Goal: Information Seeking & Learning: Learn about a topic

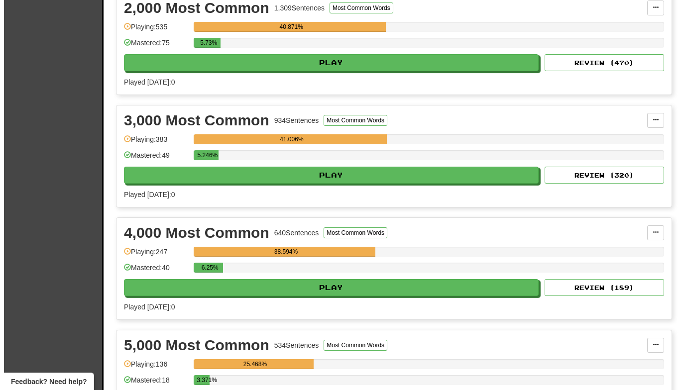
scroll to position [388, 0]
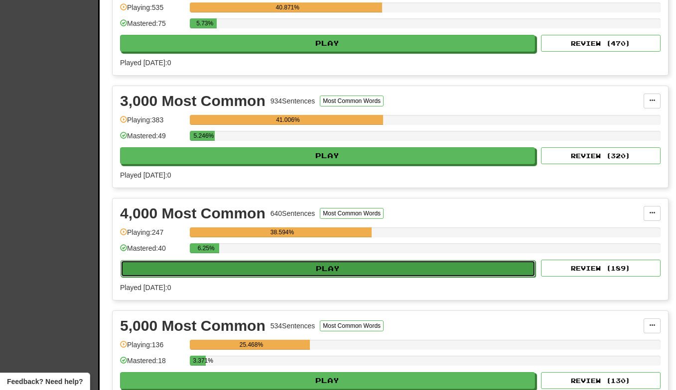
click at [317, 272] on button "Play" at bounding box center [328, 268] width 415 height 17
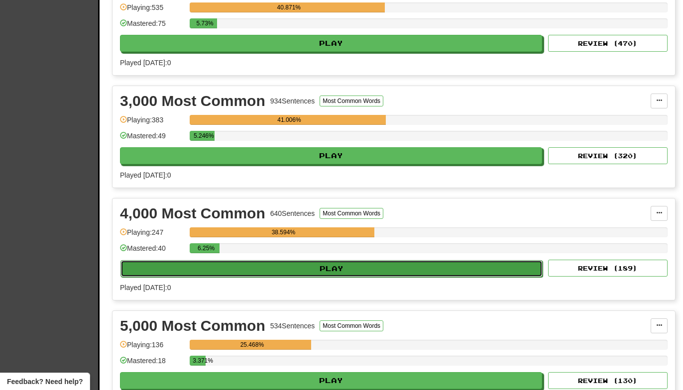
select select "**"
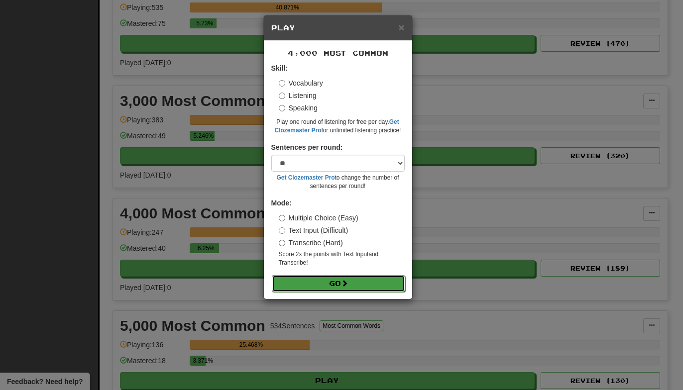
click at [309, 279] on button "Go" at bounding box center [338, 283] width 133 height 17
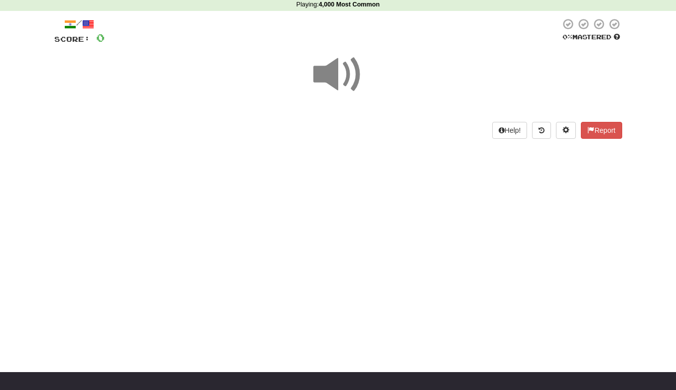
scroll to position [46, 0]
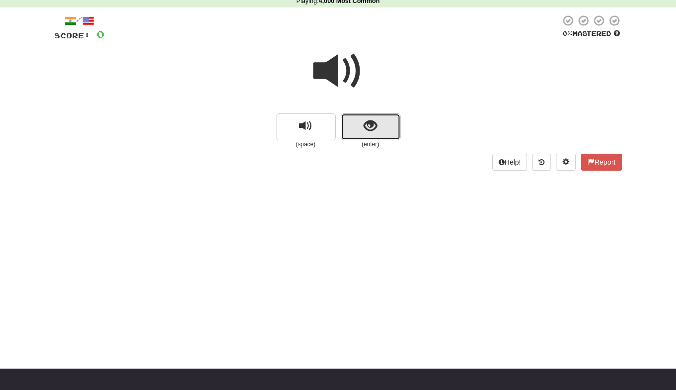
click at [372, 129] on span "show sentence" at bounding box center [370, 126] width 13 height 13
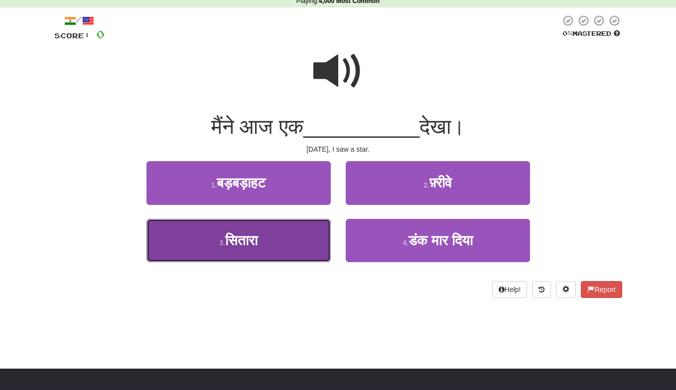
click at [271, 238] on button "3 . [GEOGRAPHIC_DATA]" at bounding box center [238, 240] width 184 height 43
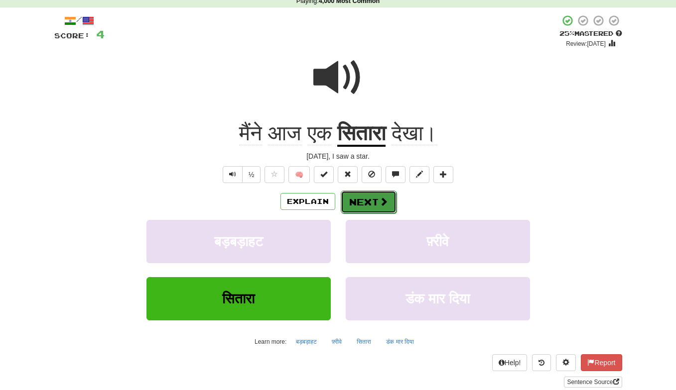
click at [360, 202] on button "Next" at bounding box center [369, 202] width 56 height 23
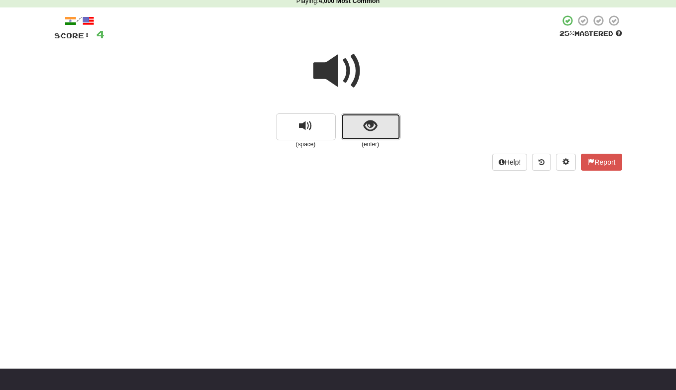
click at [375, 128] on span "show sentence" at bounding box center [370, 126] width 13 height 13
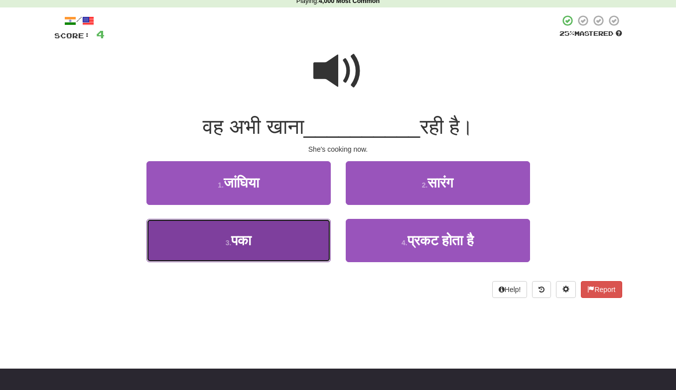
click at [285, 231] on button "3 . पका" at bounding box center [238, 240] width 184 height 43
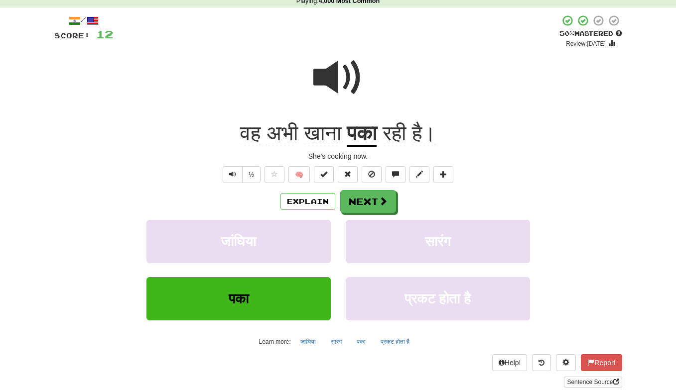
click at [339, 80] on span at bounding box center [338, 78] width 50 height 50
click at [373, 199] on button "Next" at bounding box center [369, 202] width 56 height 23
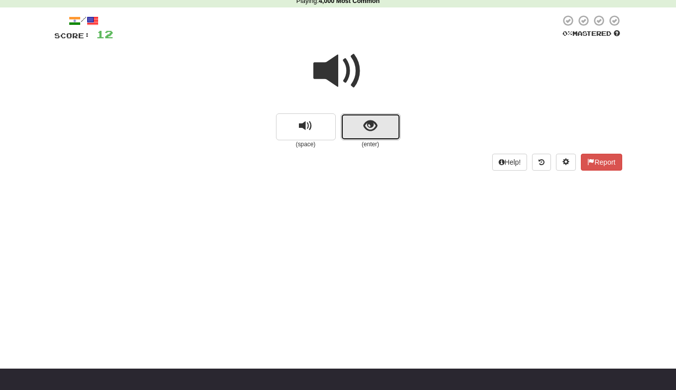
click at [378, 122] on button "show sentence" at bounding box center [371, 127] width 60 height 27
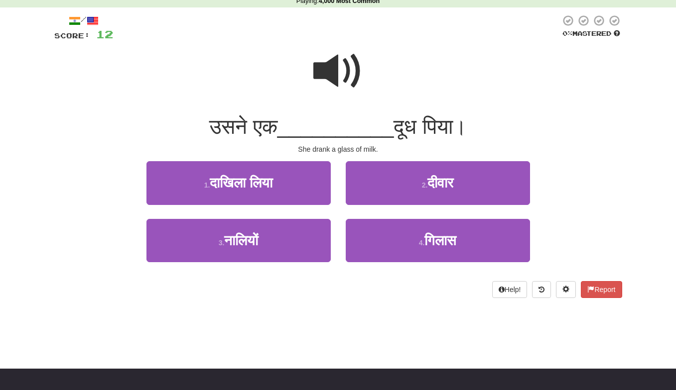
click at [348, 69] on span at bounding box center [338, 71] width 50 height 50
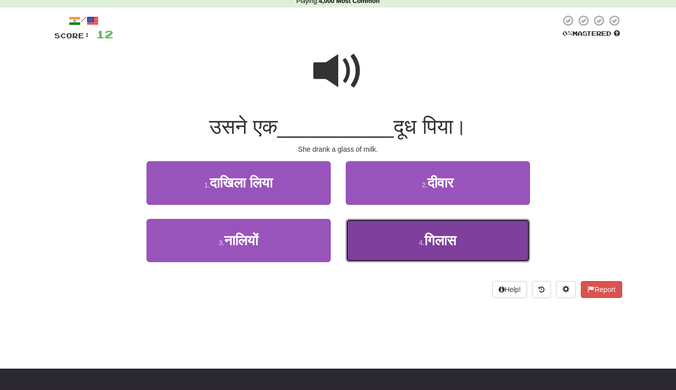
click at [419, 246] on small "4 ." at bounding box center [422, 243] width 6 height 8
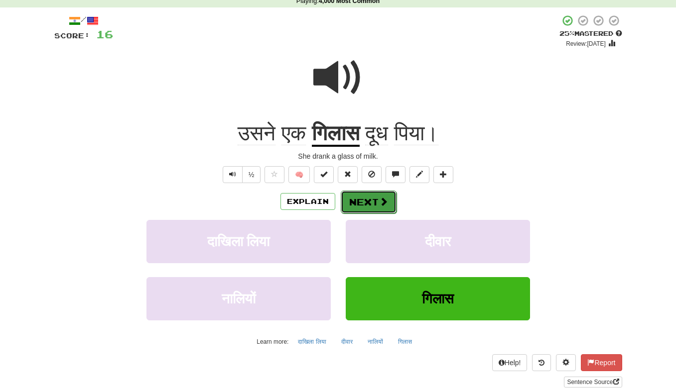
click at [363, 203] on button "Next" at bounding box center [369, 202] width 56 height 23
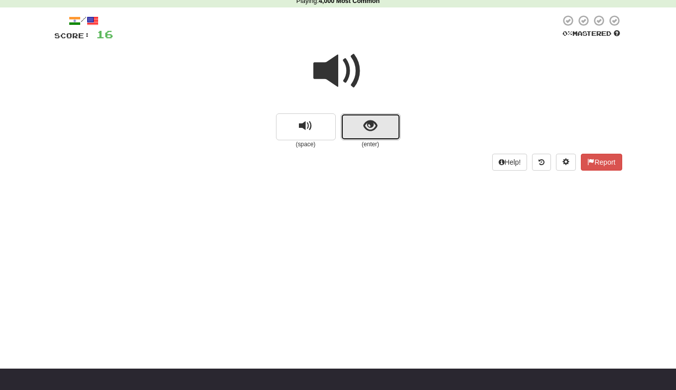
click at [379, 133] on button "show sentence" at bounding box center [371, 127] width 60 height 27
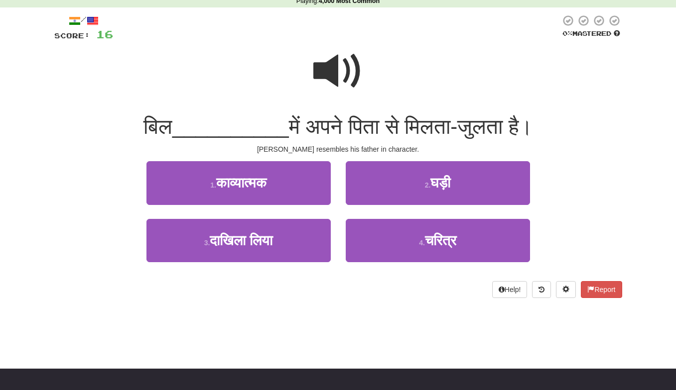
click at [340, 69] on span at bounding box center [338, 71] width 50 height 50
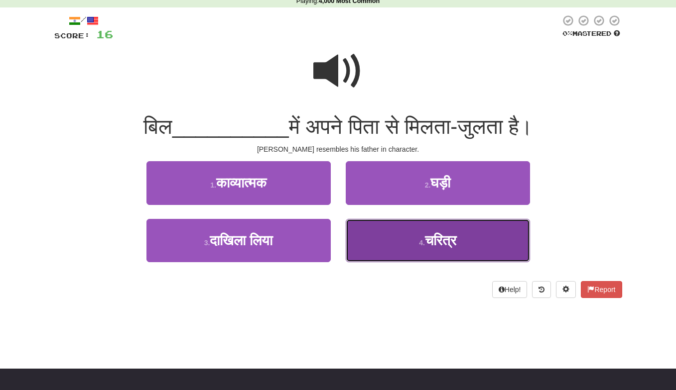
click at [416, 240] on button "4 . चरित्र" at bounding box center [438, 240] width 184 height 43
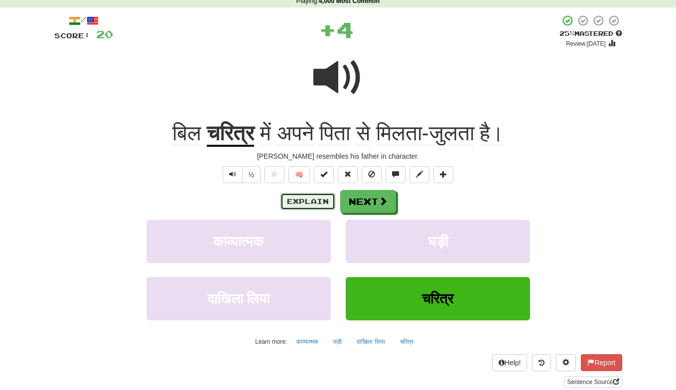
click at [312, 203] on button "Explain" at bounding box center [307, 201] width 55 height 17
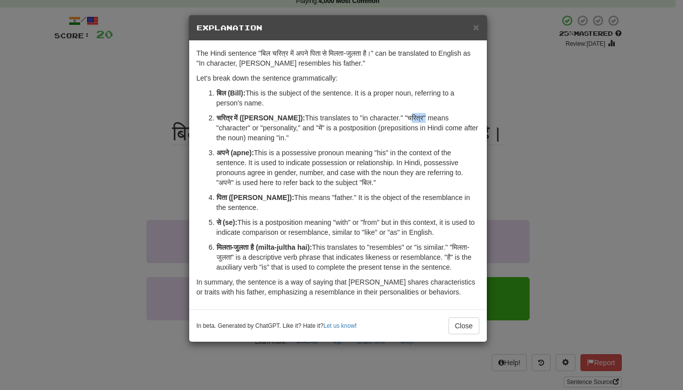
drag, startPoint x: 409, startPoint y: 119, endPoint x: 395, endPoint y: 119, distance: 13.5
click at [395, 119] on p "चरित्र में ([PERSON_NAME]): This translates to "in character." "चरित्र" means "…" at bounding box center [348, 128] width 263 height 30
copy p "चरित्र"
click at [88, 65] on div "× Explanation The Hindi sentence "बिल चरित्र में अपने पिता से मिलता-जुलता है।" …" at bounding box center [341, 195] width 683 height 390
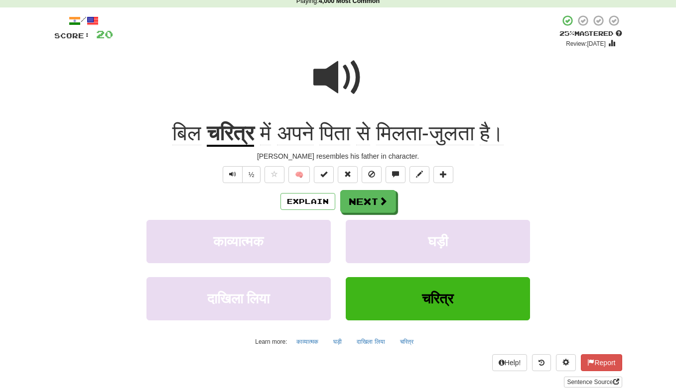
click at [317, 77] on span at bounding box center [338, 78] width 50 height 50
click at [292, 201] on button "Explain" at bounding box center [307, 201] width 55 height 17
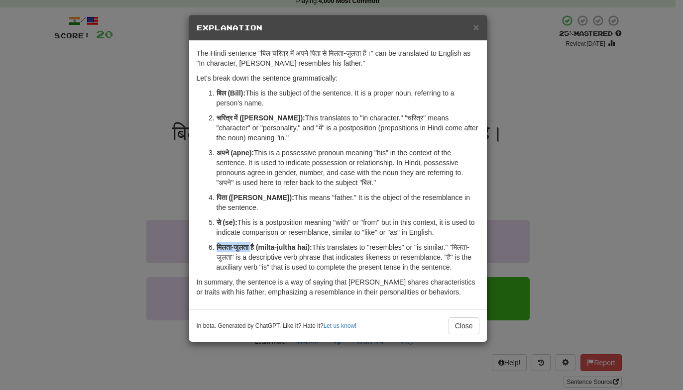
drag, startPoint x: 254, startPoint y: 238, endPoint x: 206, endPoint y: 239, distance: 48.8
click at [206, 238] on ol "बिल (Bill): This is the subject of the sentence. It is a proper noun, referring…" at bounding box center [338, 180] width 283 height 184
copy strong "मिलता-जुलता"
click at [117, 133] on div "× Explanation The Hindi sentence "बिल चरित्र में अपने पिता से मिलता-जुलता है।" …" at bounding box center [341, 195] width 683 height 390
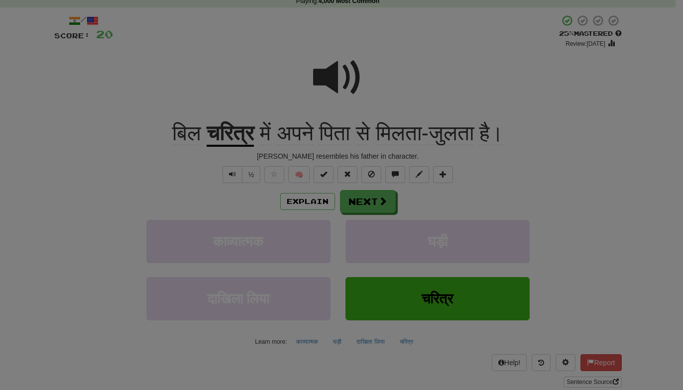
click at [117, 133] on div "× Explanation The Hindi sentence "बिल चरित्र में अपने पिता से मिलता-जुलता है।" …" at bounding box center [341, 195] width 683 height 390
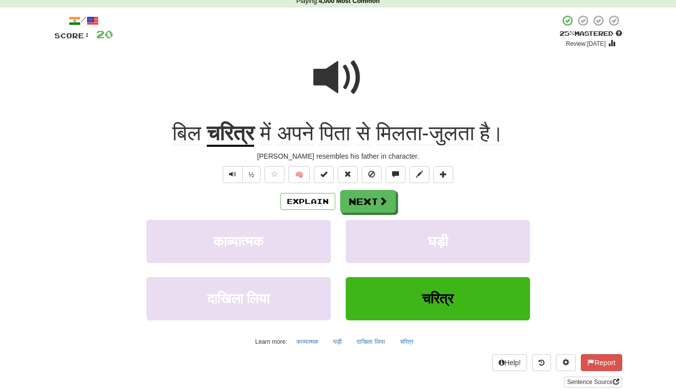
click at [354, 86] on span at bounding box center [338, 78] width 50 height 50
click at [368, 203] on button "Next" at bounding box center [369, 202] width 56 height 23
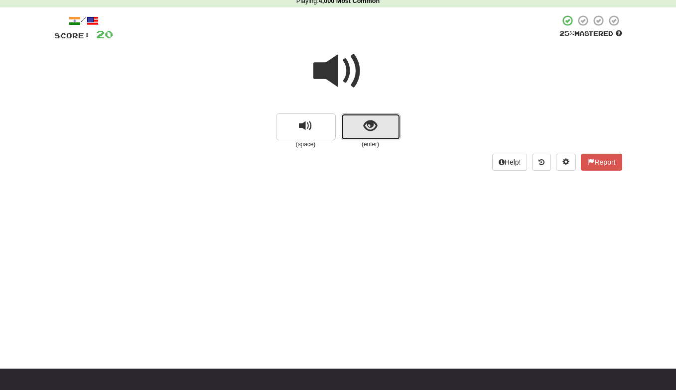
click at [362, 128] on button "show sentence" at bounding box center [371, 127] width 60 height 27
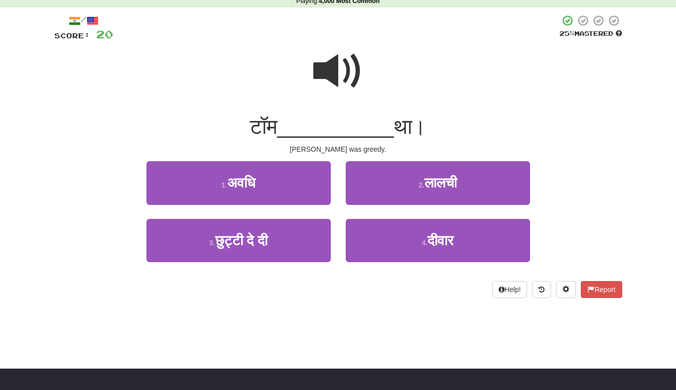
click at [351, 67] on span at bounding box center [338, 71] width 50 height 50
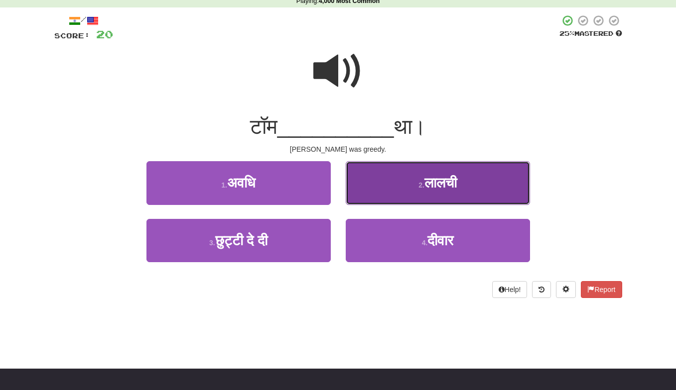
click at [439, 176] on span "लालची" at bounding box center [440, 182] width 32 height 15
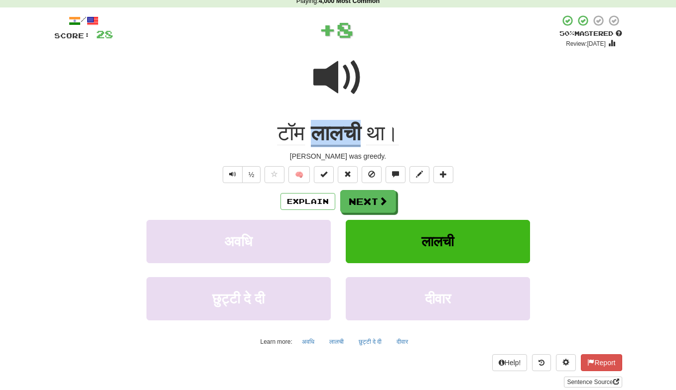
copy u "लालची"
click at [230, 174] on span "Text-to-speech controls" at bounding box center [232, 174] width 7 height 7
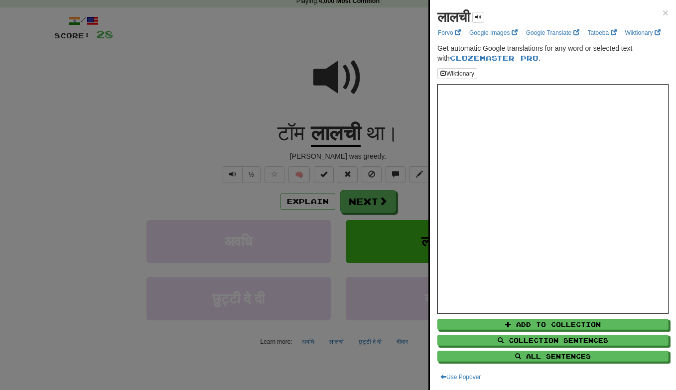
click at [381, 199] on div at bounding box center [338, 195] width 676 height 390
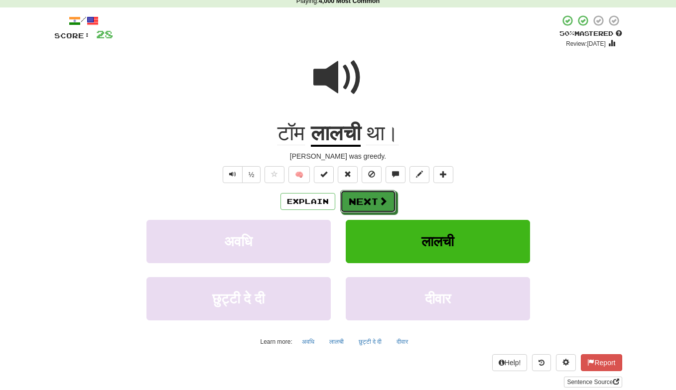
click at [381, 199] on span at bounding box center [382, 201] width 9 height 9
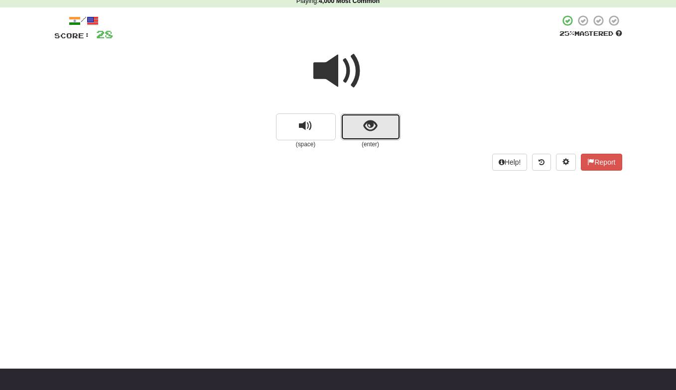
click at [374, 130] on span "show sentence" at bounding box center [370, 126] width 13 height 13
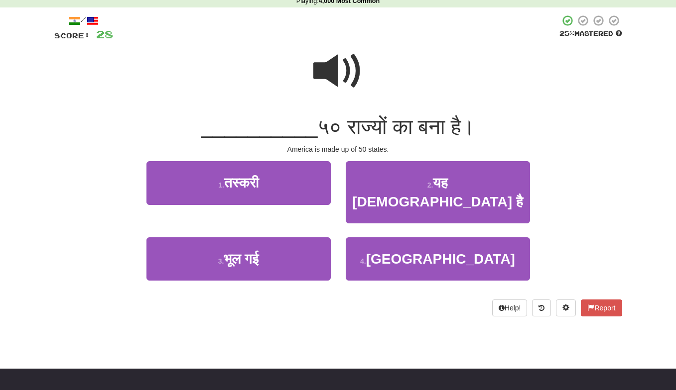
click at [347, 69] on span at bounding box center [338, 71] width 50 height 50
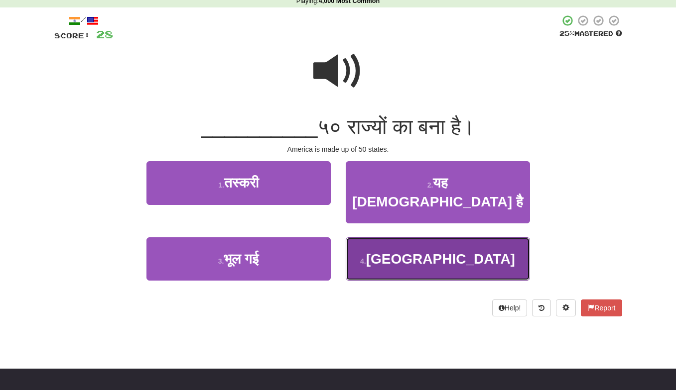
click at [428, 251] on span "[GEOGRAPHIC_DATA]" at bounding box center [440, 258] width 149 height 15
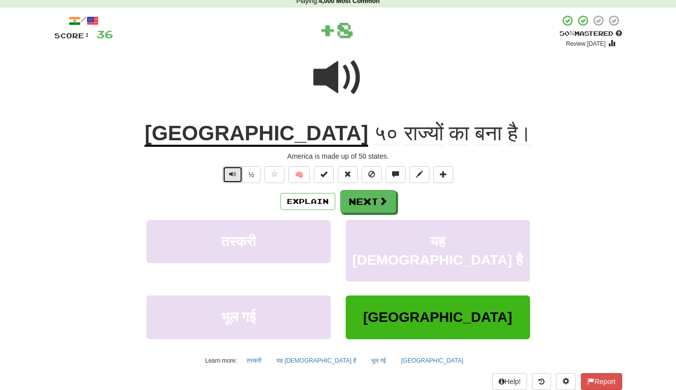
click at [234, 173] on span "Text-to-speech controls" at bounding box center [232, 174] width 7 height 7
click at [380, 205] on span at bounding box center [383, 201] width 9 height 9
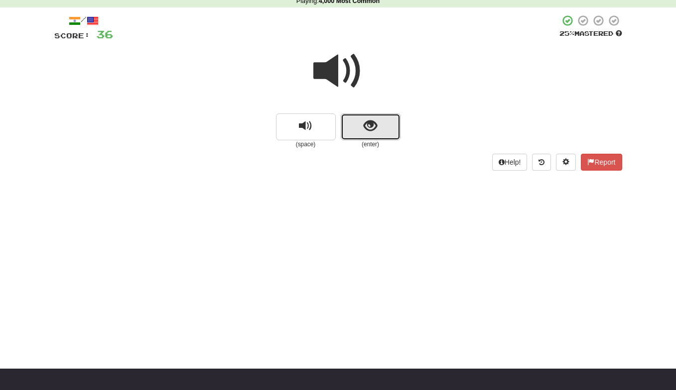
click at [367, 130] on span "show sentence" at bounding box center [370, 126] width 13 height 13
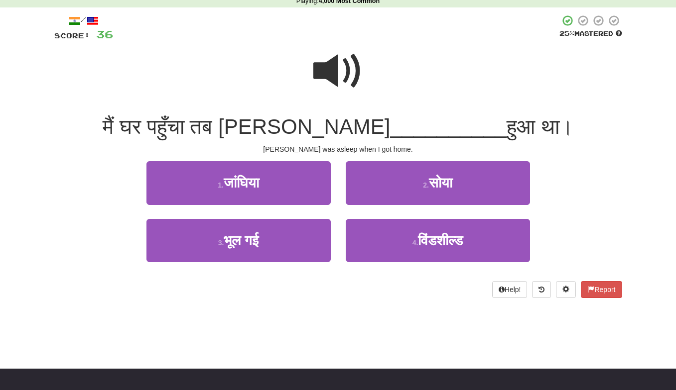
click at [344, 72] on span at bounding box center [338, 71] width 50 height 50
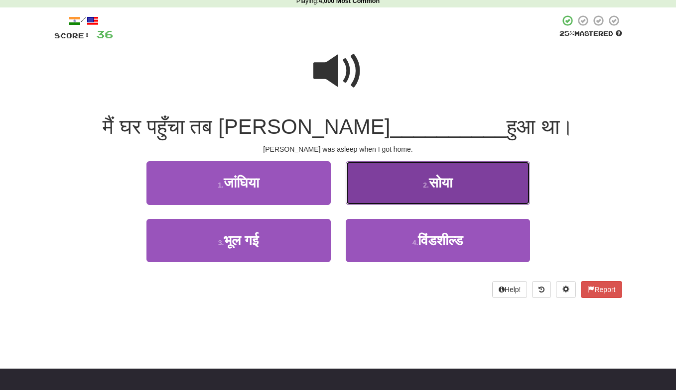
click at [416, 195] on button "2 . सोया" at bounding box center [438, 182] width 184 height 43
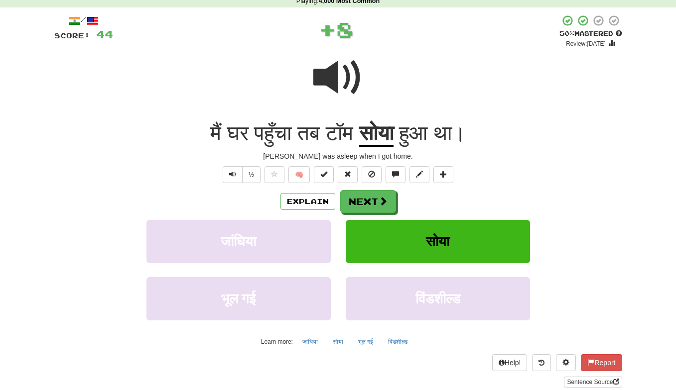
click at [342, 75] on span at bounding box center [338, 78] width 50 height 50
click at [228, 170] on button "Text-to-speech controls" at bounding box center [233, 174] width 20 height 17
click at [376, 202] on button "Next" at bounding box center [369, 202] width 56 height 23
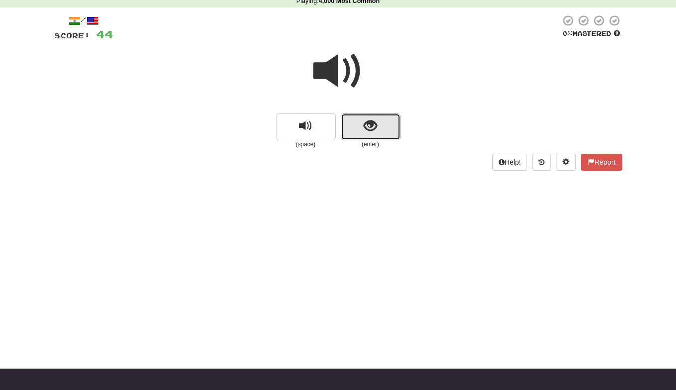
click at [376, 121] on span "show sentence" at bounding box center [370, 126] width 13 height 13
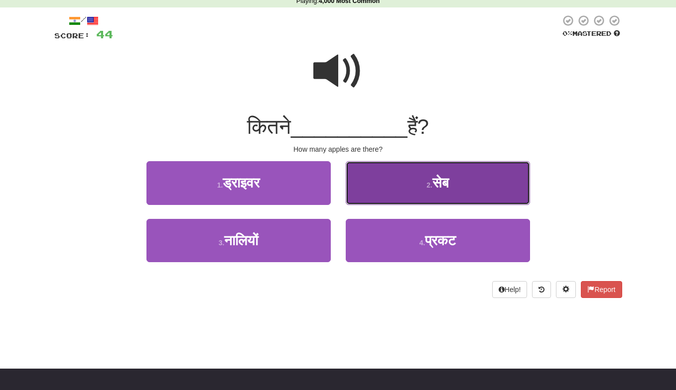
click at [460, 189] on button "2 . [GEOGRAPHIC_DATA]" at bounding box center [438, 182] width 184 height 43
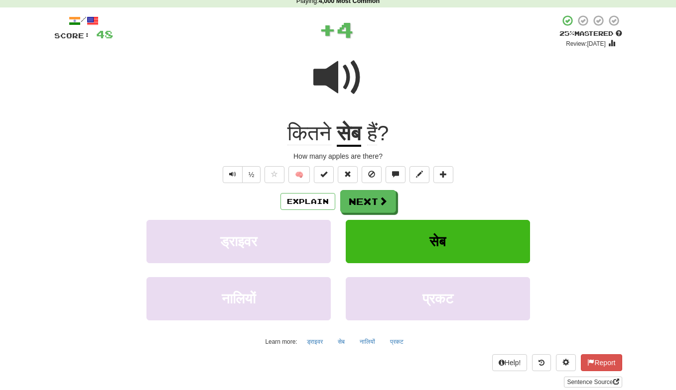
click at [333, 83] on span at bounding box center [338, 78] width 50 height 50
click at [379, 203] on span at bounding box center [383, 201] width 9 height 9
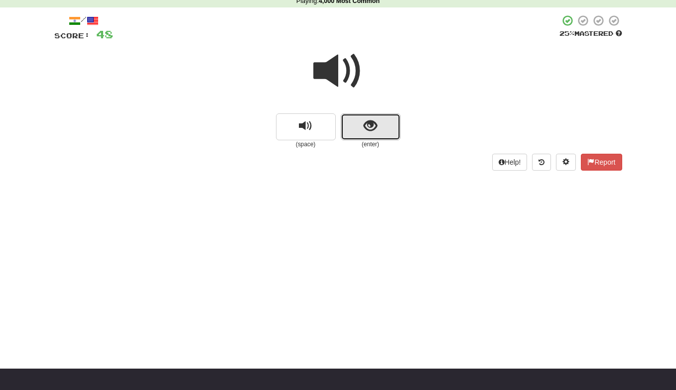
click at [387, 125] on button "show sentence" at bounding box center [371, 127] width 60 height 27
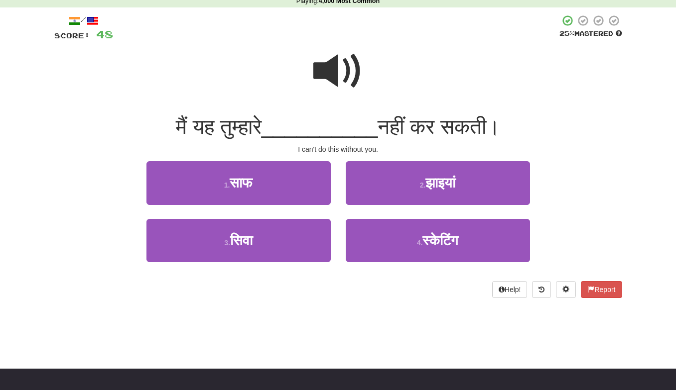
click at [345, 70] on span at bounding box center [338, 71] width 50 height 50
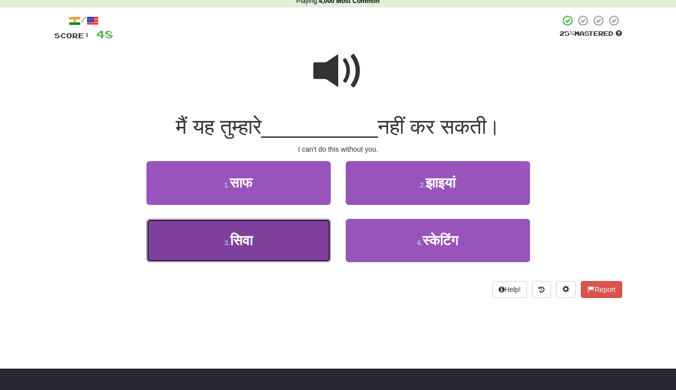
click at [277, 249] on button "3 . [GEOGRAPHIC_DATA]" at bounding box center [238, 240] width 184 height 43
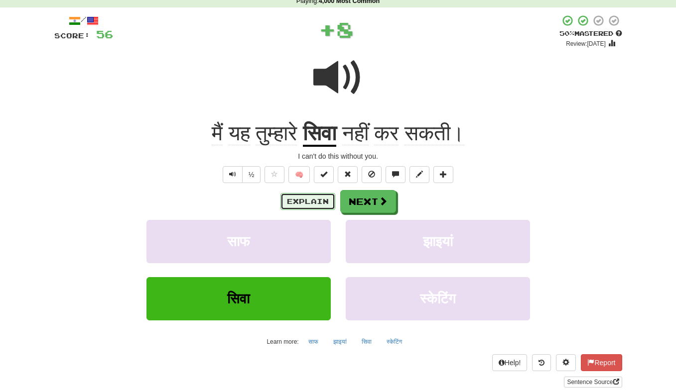
click at [311, 200] on button "Explain" at bounding box center [307, 201] width 55 height 17
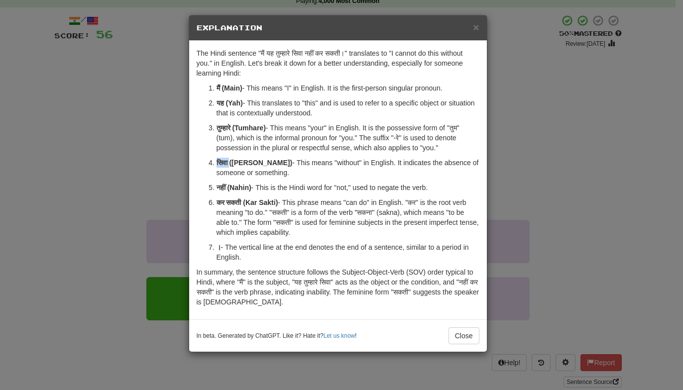
drag, startPoint x: 231, startPoint y: 163, endPoint x: 215, endPoint y: 163, distance: 15.9
click at [217, 163] on li "सिवा ([PERSON_NAME]) - This means "without" in English. It indicates the absenc…" at bounding box center [348, 168] width 263 height 20
copy strong "सिवा"
click at [130, 168] on div "× Explanation The Hindi sentence "मैं यह तुम्हारे सिवा नहीं कर सकती।" translate…" at bounding box center [341, 195] width 683 height 390
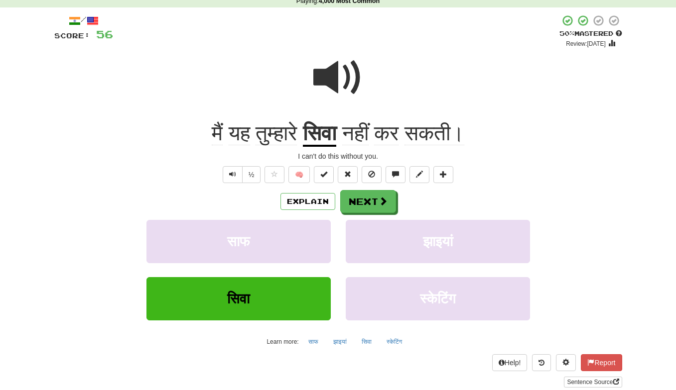
click at [329, 79] on span at bounding box center [338, 78] width 50 height 50
click at [363, 202] on button "Next" at bounding box center [369, 202] width 56 height 23
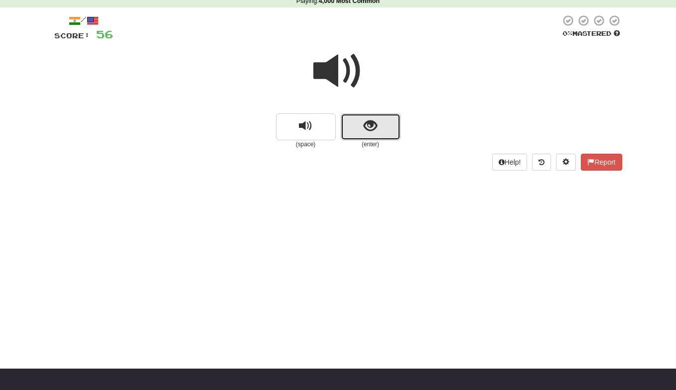
click at [378, 124] on button "show sentence" at bounding box center [371, 127] width 60 height 27
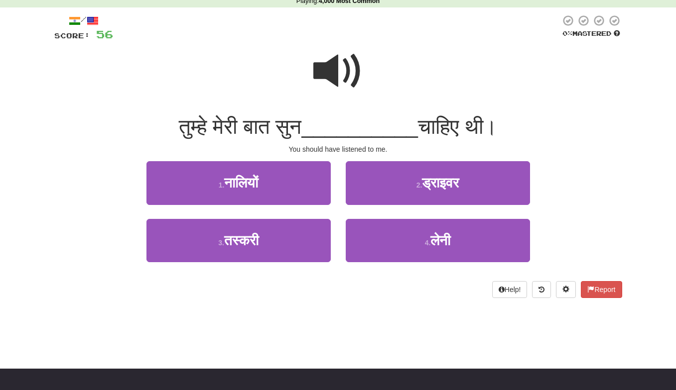
click at [335, 65] on span at bounding box center [338, 71] width 50 height 50
click at [333, 63] on span at bounding box center [338, 71] width 50 height 50
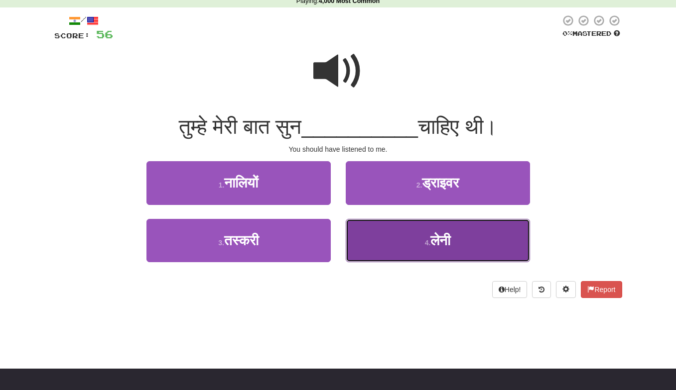
click at [434, 231] on button "4 . लेनी" at bounding box center [438, 240] width 184 height 43
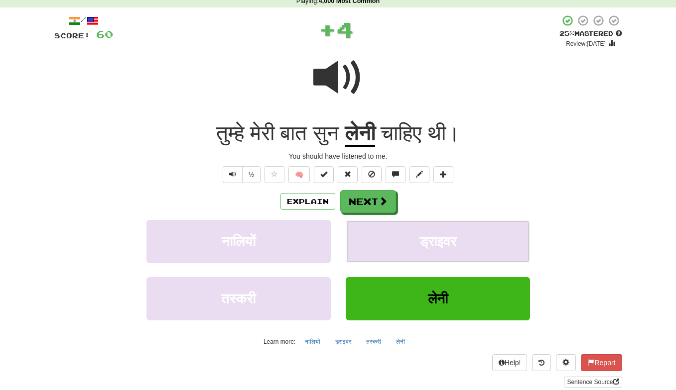
click at [434, 231] on button "ड्राइवर" at bounding box center [438, 241] width 184 height 43
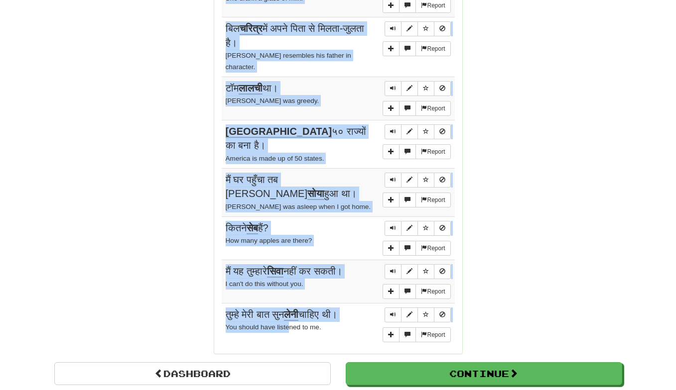
scroll to position [860, 0]
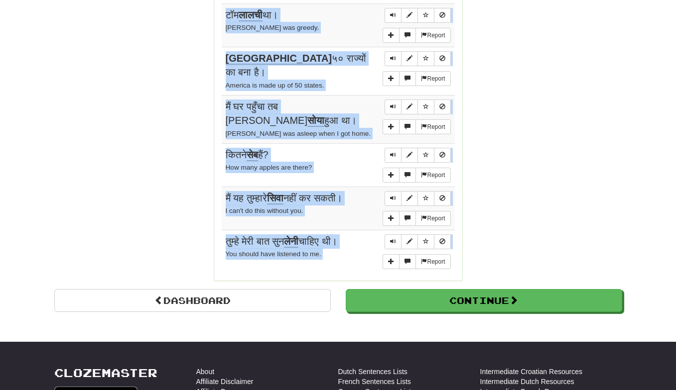
drag, startPoint x: 221, startPoint y: 79, endPoint x: 291, endPoint y: 270, distance: 203.3
copy body "Loremipsu: Dolors aैंcे ad el sिdाeा tेiा। Utlab, E dol m aliq. Enimad mi veी q…"
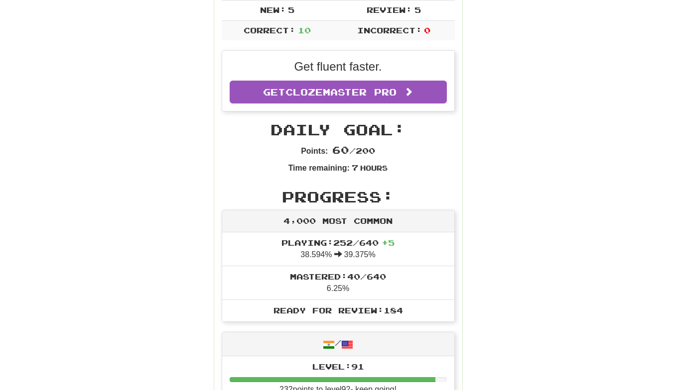
scroll to position [0, 0]
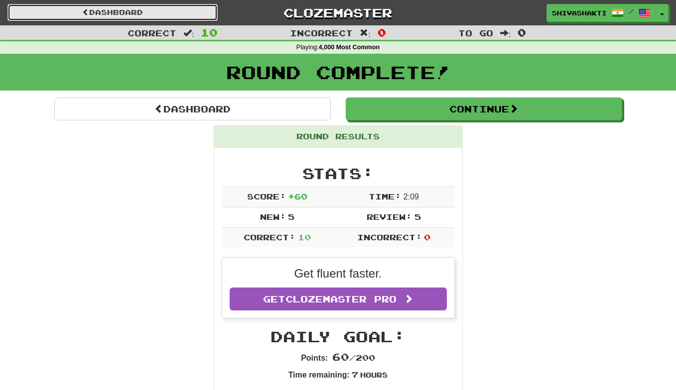
click at [94, 12] on link "Dashboard" at bounding box center [112, 12] width 210 height 17
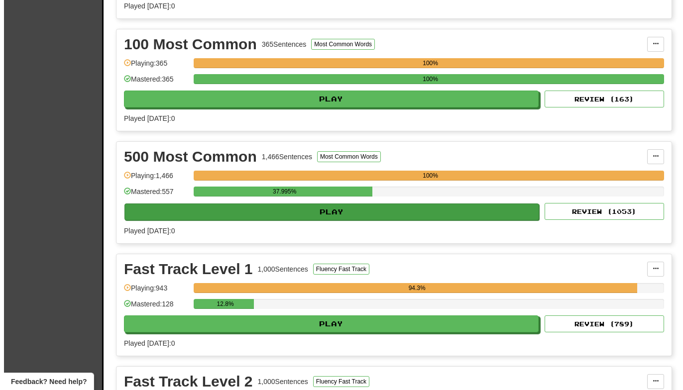
scroll to position [1126, 0]
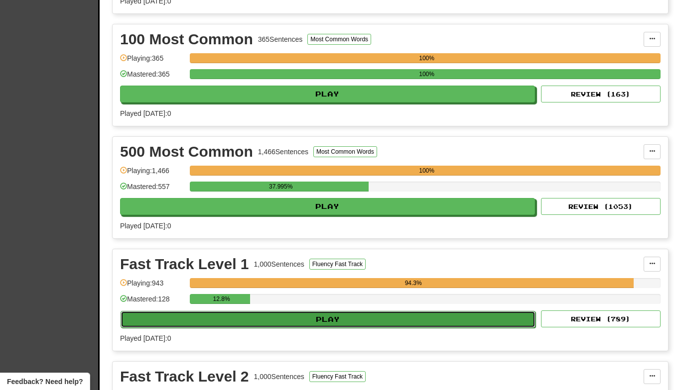
click at [359, 318] on button "Play" at bounding box center [328, 319] width 415 height 17
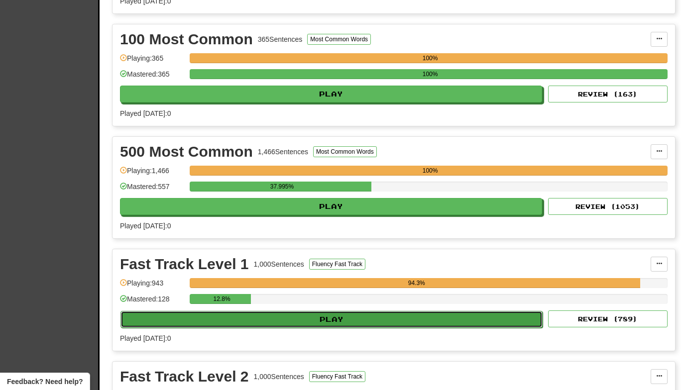
select select "**"
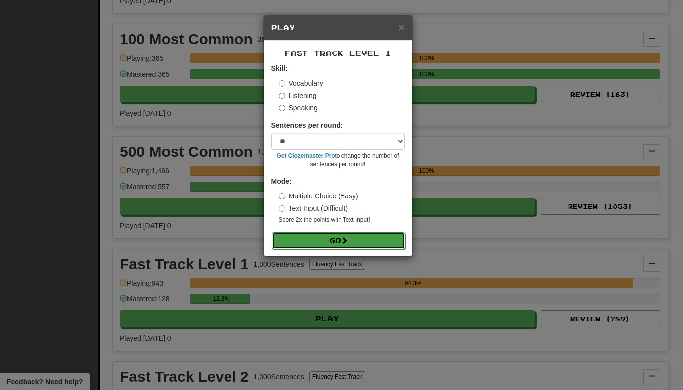
click at [336, 246] on button "Go" at bounding box center [338, 241] width 133 height 17
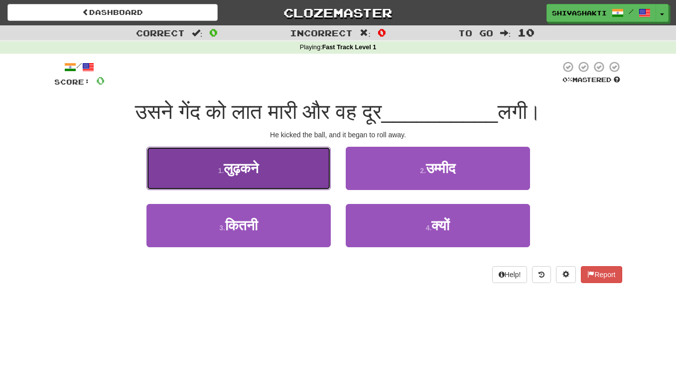
click at [231, 170] on span "लुढ़कने" at bounding box center [241, 168] width 35 height 15
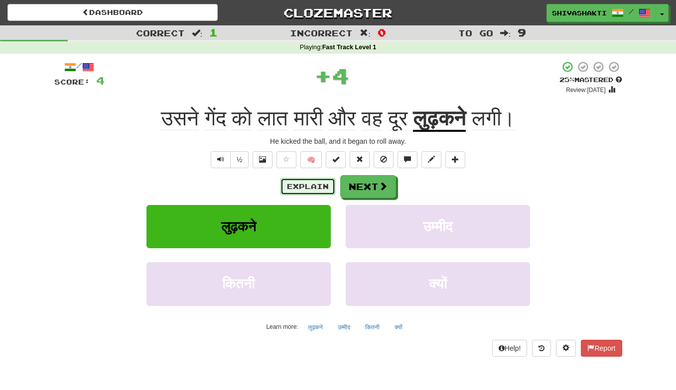
click at [308, 190] on button "Explain" at bounding box center [307, 186] width 55 height 17
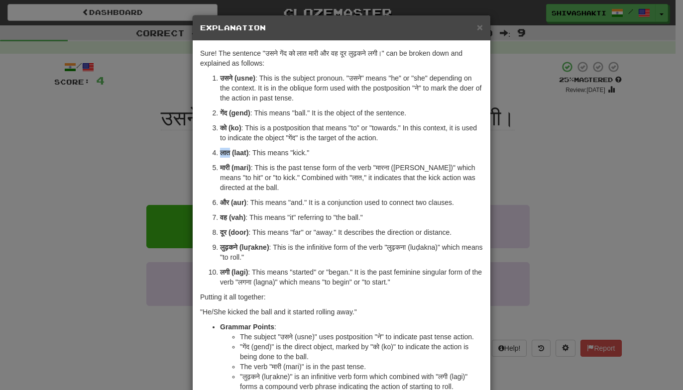
drag, startPoint x: 228, startPoint y: 152, endPoint x: 218, endPoint y: 152, distance: 10.0
click at [220, 152] on strong "लात (laat)" at bounding box center [234, 153] width 28 height 8
drag, startPoint x: 385, startPoint y: 248, endPoint x: 404, endPoint y: 249, distance: 18.5
click at [404, 249] on p "लुढ़कने (luṛakne) : This is the infinitive form of the verb "लुढ़कना (luḍakna)"…" at bounding box center [351, 253] width 263 height 20
copy p "लुढ़कना"
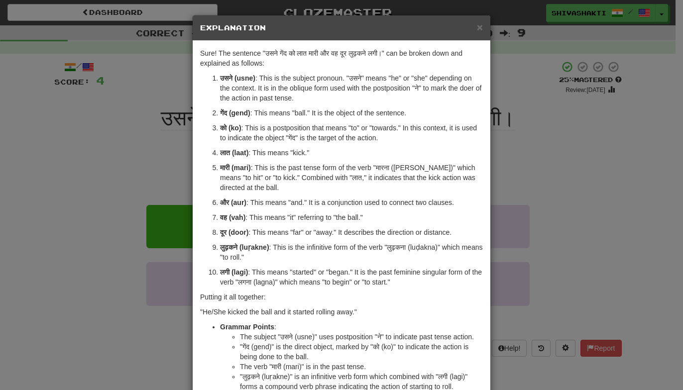
click at [161, 82] on div "× Explanation Sure! The sentence "उसने गेंद को लात मारी और वह दूर लुढ़कने लगी।"…" at bounding box center [341, 195] width 683 height 390
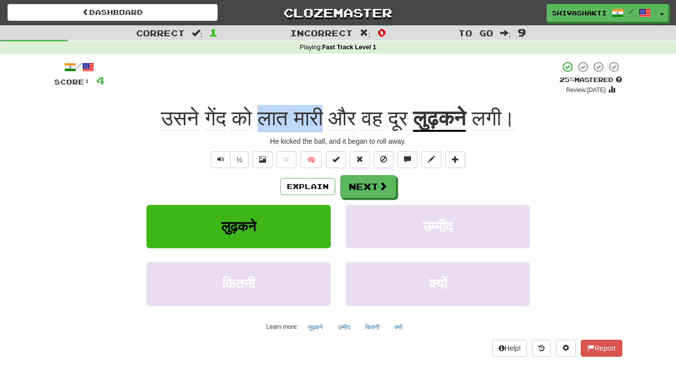
drag, startPoint x: 256, startPoint y: 120, endPoint x: 318, endPoint y: 121, distance: 61.3
click at [318, 121] on span "उसने गेंद को लात मारी और वह दूर" at bounding box center [287, 119] width 252 height 24
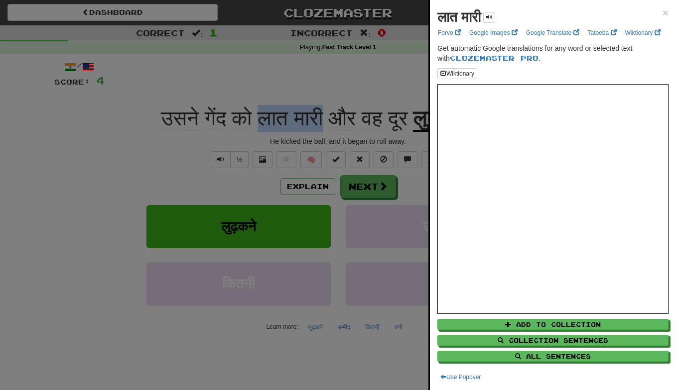
copy span "लात मारी"
click at [110, 114] on div at bounding box center [338, 195] width 676 height 390
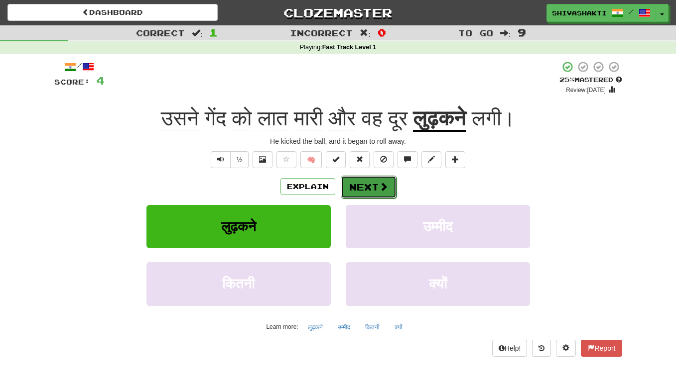
click at [354, 182] on button "Next" at bounding box center [369, 187] width 56 height 23
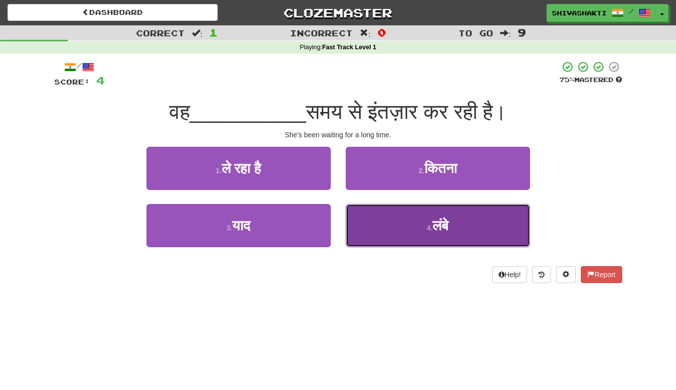
click at [391, 221] on button "4 . लंबे" at bounding box center [438, 225] width 184 height 43
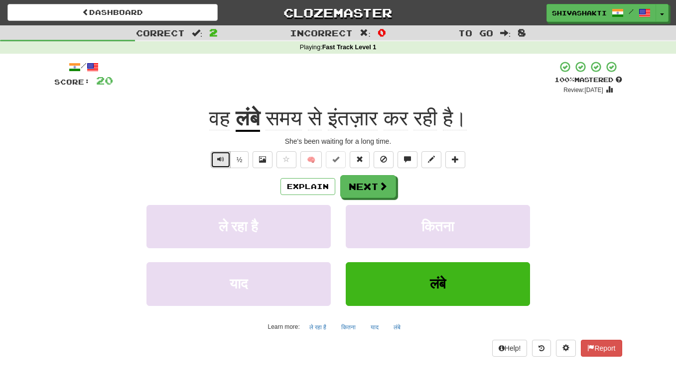
click at [217, 158] on button "Text-to-speech controls" at bounding box center [221, 159] width 20 height 17
click at [221, 158] on span "Text-to-speech controls" at bounding box center [220, 159] width 7 height 7
click at [314, 192] on button "Explain" at bounding box center [307, 186] width 55 height 17
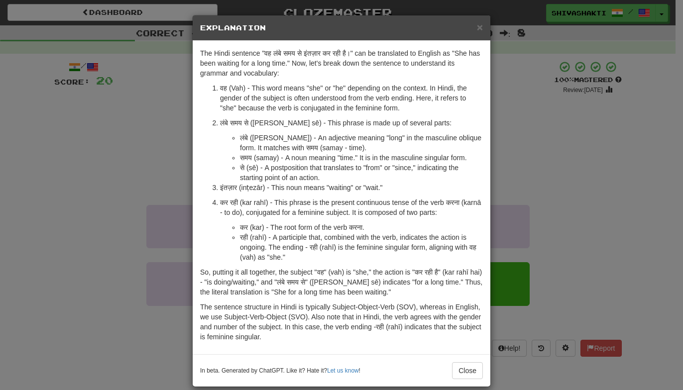
click at [141, 142] on div "× Explanation The Hindi sentence "वह लंबे समय से इंतज़ार कर रही है।" can be tra…" at bounding box center [341, 195] width 683 height 390
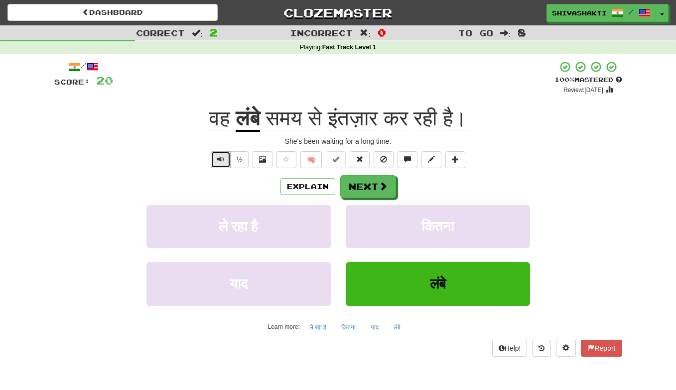
click at [220, 160] on span "Text-to-speech controls" at bounding box center [220, 159] width 7 height 7
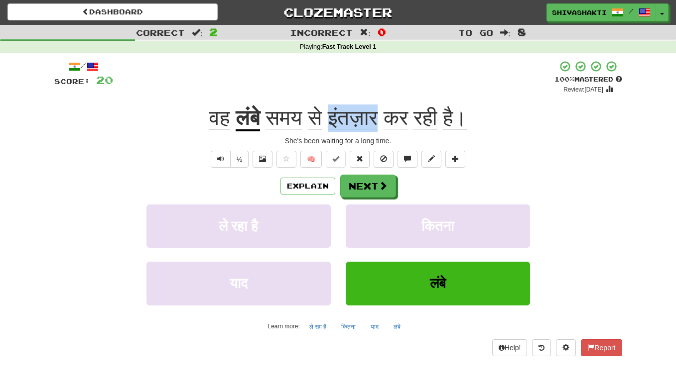
copy span "इंतज़ार"
click at [214, 158] on button "Text-to-speech controls" at bounding box center [221, 159] width 20 height 17
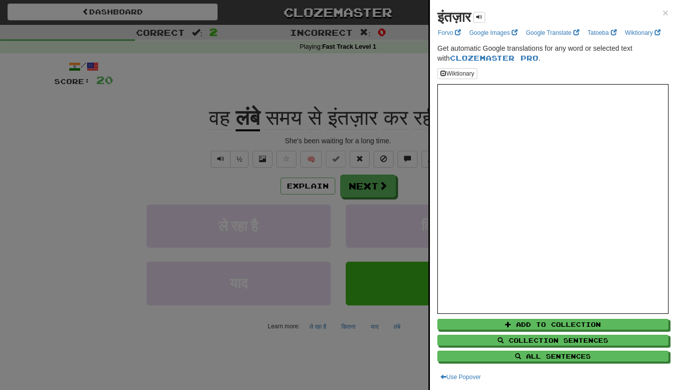
click at [323, 85] on div at bounding box center [338, 195] width 676 height 390
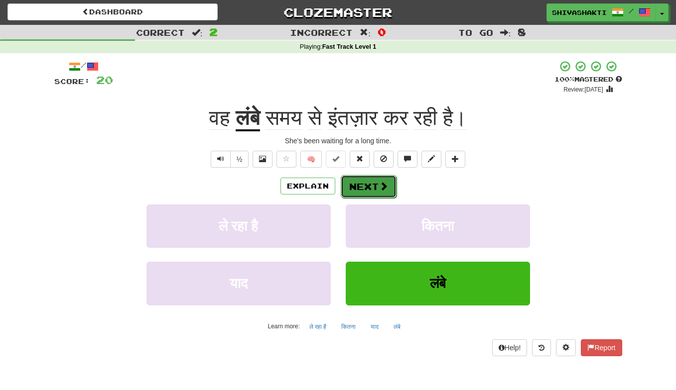
click at [367, 186] on button "Next" at bounding box center [369, 186] width 56 height 23
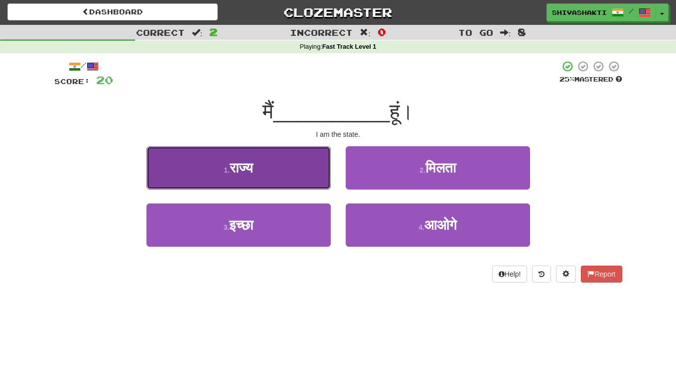
click at [268, 166] on button "1 . राज्य" at bounding box center [238, 167] width 184 height 43
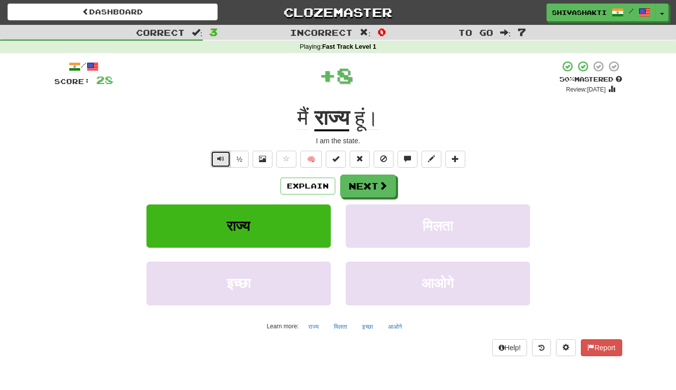
click at [215, 160] on button "Text-to-speech controls" at bounding box center [221, 159] width 20 height 17
click at [366, 182] on button "Next" at bounding box center [369, 186] width 56 height 23
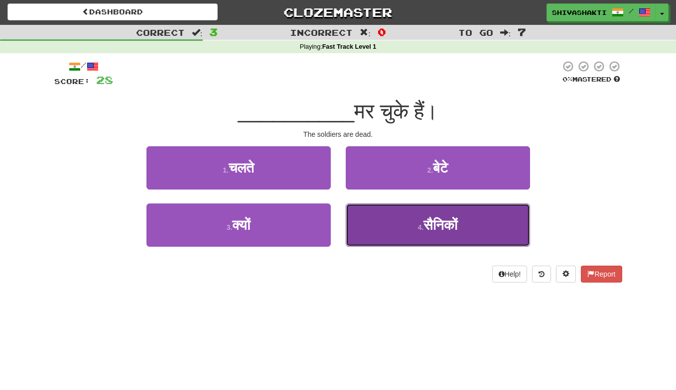
click at [461, 221] on button "4 . सैनिकों" at bounding box center [438, 225] width 184 height 43
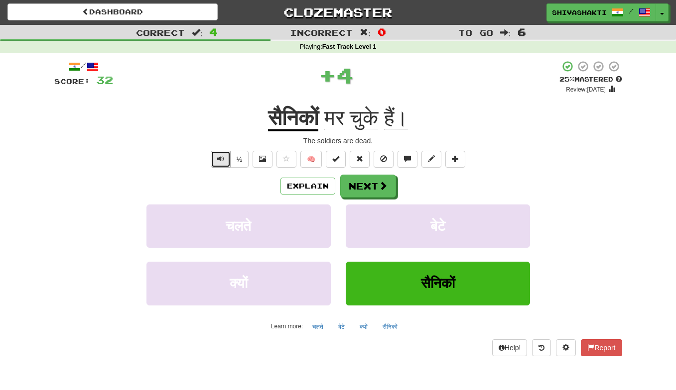
click at [224, 159] on span "Text-to-speech controls" at bounding box center [220, 158] width 7 height 7
click at [323, 188] on button "Explain" at bounding box center [307, 186] width 55 height 17
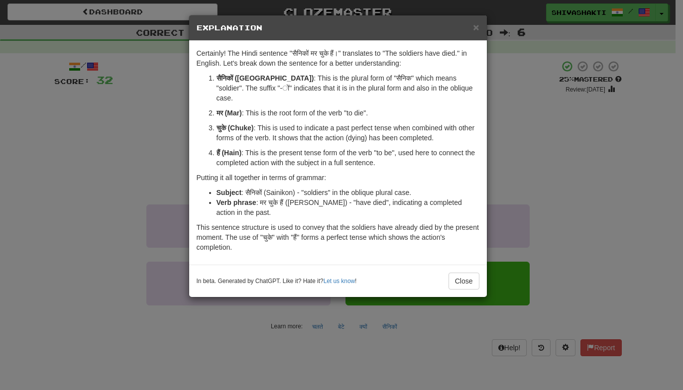
click at [125, 137] on div "× Explanation Certainly! The Hindi sentence "सैनिकों मर चुके हैं।" translates t…" at bounding box center [341, 195] width 683 height 390
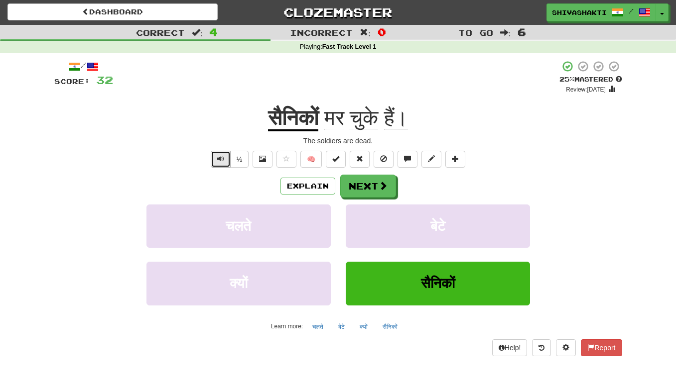
click at [216, 161] on button "Text-to-speech controls" at bounding box center [221, 159] width 20 height 17
click at [355, 187] on button "Next" at bounding box center [369, 186] width 56 height 23
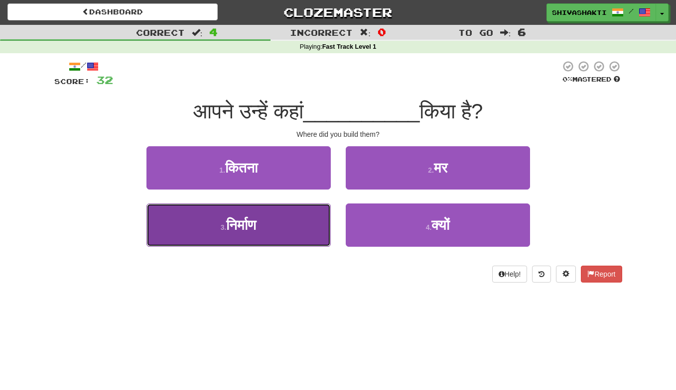
click at [230, 227] on span "निर्माण" at bounding box center [241, 225] width 30 height 15
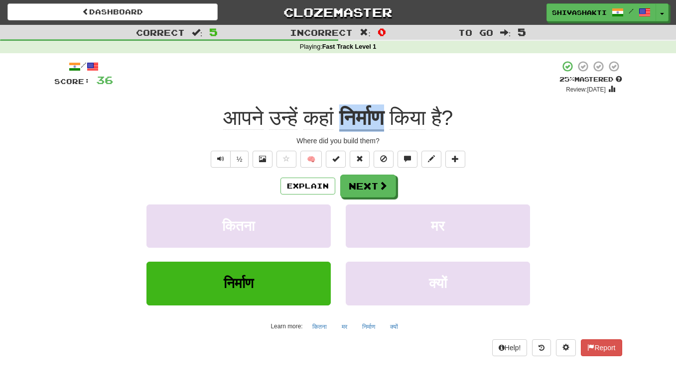
copy u "निर्माण"
click at [219, 155] on span "Text-to-speech controls" at bounding box center [220, 158] width 7 height 7
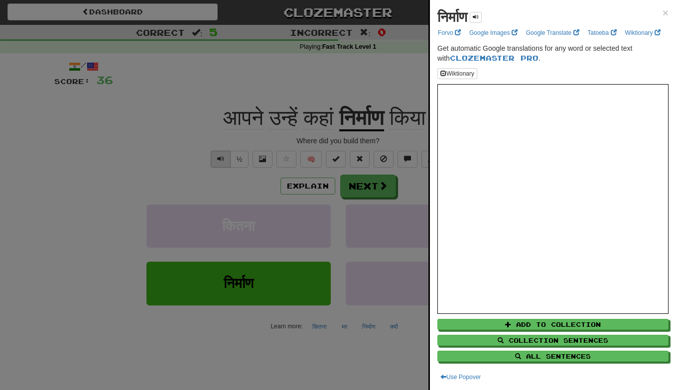
click at [219, 155] on div at bounding box center [338, 195] width 676 height 390
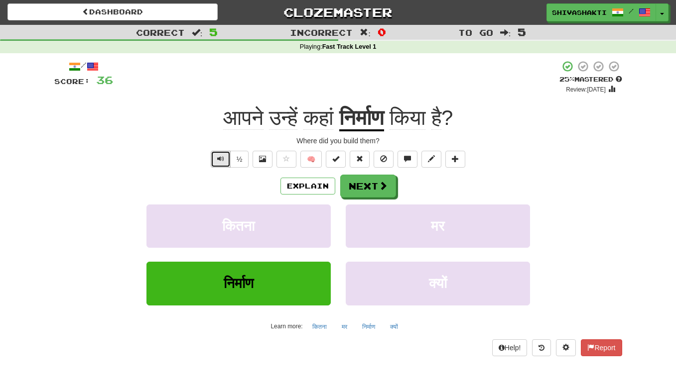
click at [219, 155] on span "Text-to-speech controls" at bounding box center [220, 158] width 7 height 7
click at [307, 187] on button "Explain" at bounding box center [307, 186] width 55 height 17
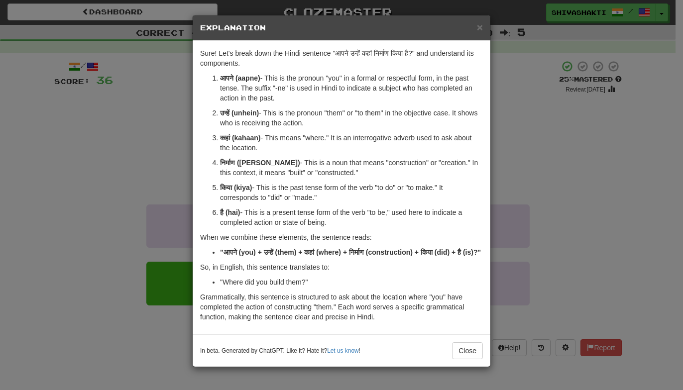
click at [137, 124] on div "× Explanation Sure! Let's break down the Hindi sentence "आपने उन्हें कहां निर्म…" at bounding box center [341, 195] width 683 height 390
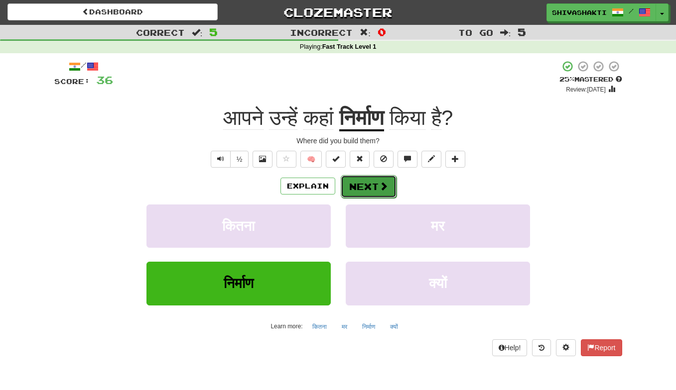
click at [364, 187] on button "Next" at bounding box center [369, 186] width 56 height 23
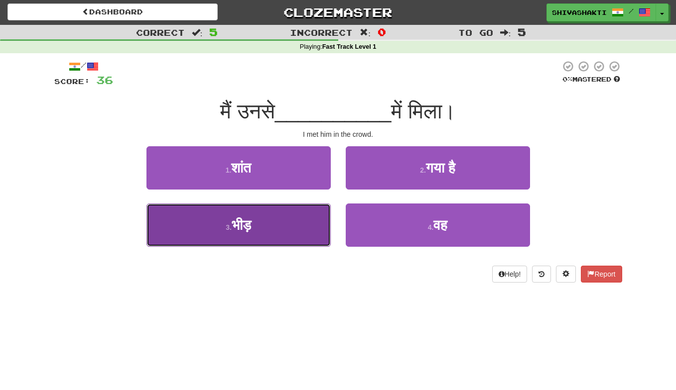
click at [272, 227] on button "3 . भीड़" at bounding box center [238, 225] width 184 height 43
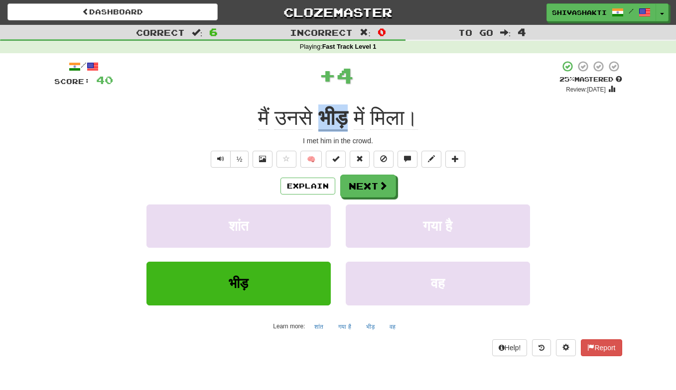
drag, startPoint x: 344, startPoint y: 115, endPoint x: 315, endPoint y: 117, distance: 29.4
click at [315, 116] on div "मैं उनसे भीड़ में मिला।" at bounding box center [338, 118] width 568 height 27
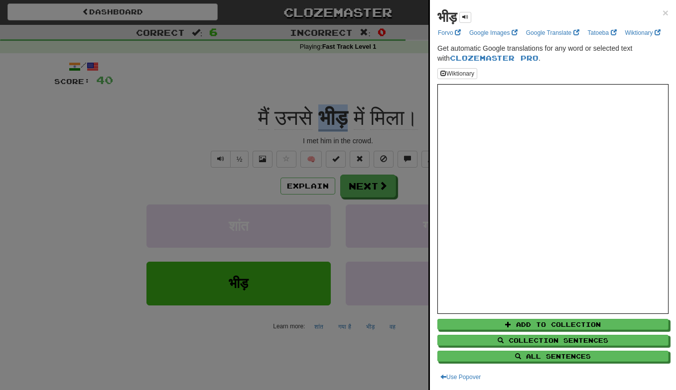
copy u "भीड़"
click at [189, 79] on div at bounding box center [338, 195] width 676 height 390
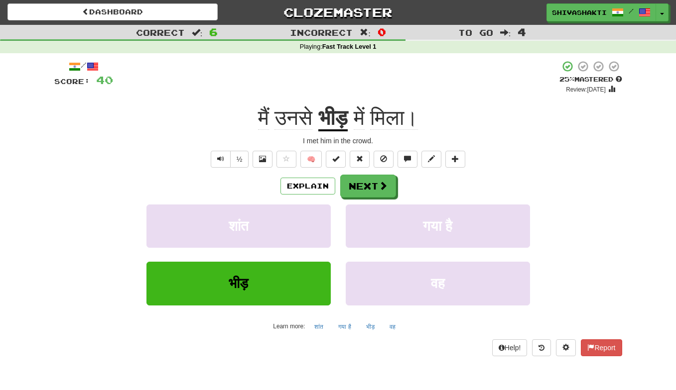
click at [208, 160] on div "½ 🧠" at bounding box center [338, 159] width 568 height 17
click at [219, 161] on span "Text-to-speech controls" at bounding box center [220, 158] width 7 height 7
click at [364, 186] on button "Next" at bounding box center [369, 186] width 56 height 23
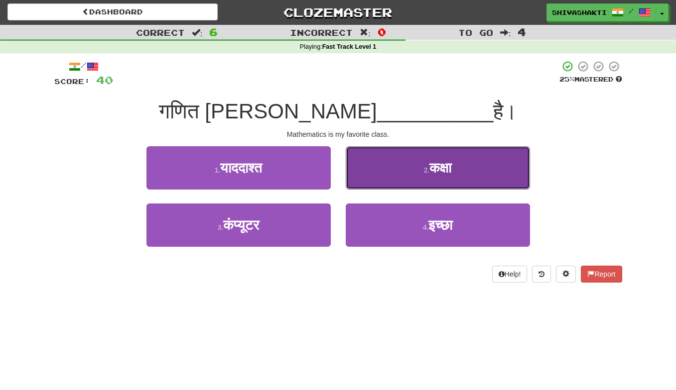
click at [422, 176] on button "2 . कक्षा" at bounding box center [438, 167] width 184 height 43
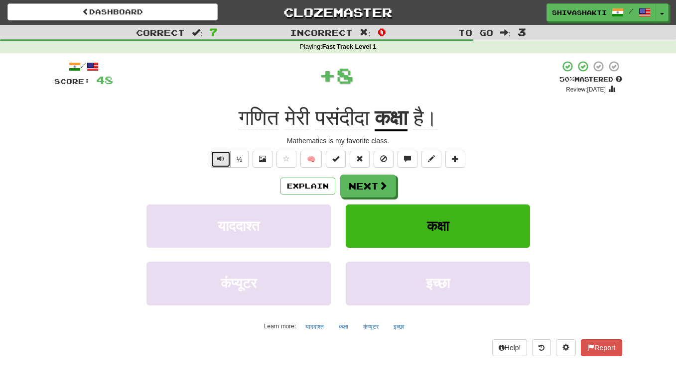
click at [220, 160] on span "Text-to-speech controls" at bounding box center [220, 158] width 7 height 7
click at [376, 186] on button "Next" at bounding box center [369, 186] width 56 height 23
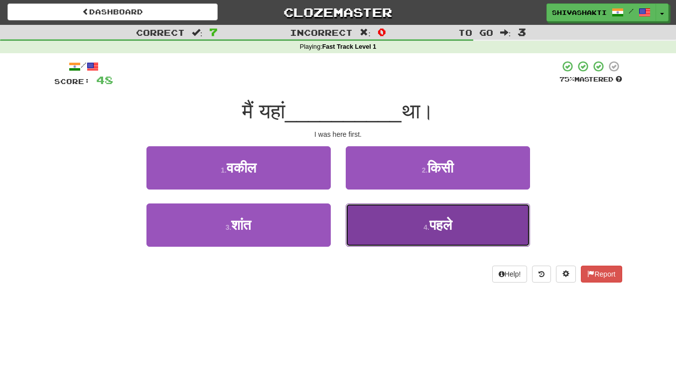
click at [381, 220] on button "4 . पहले" at bounding box center [438, 225] width 184 height 43
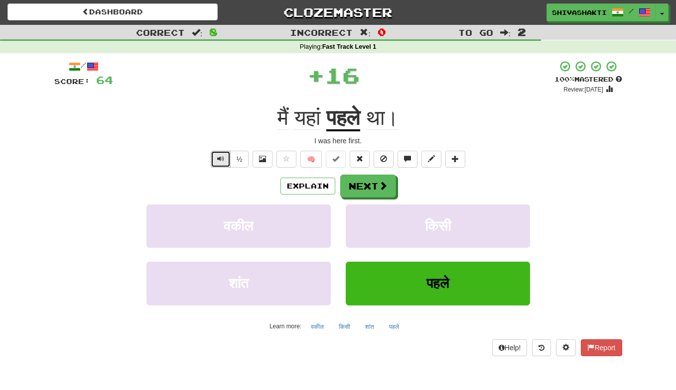
click at [222, 157] on span "Text-to-speech controls" at bounding box center [220, 158] width 7 height 7
click at [367, 191] on button "Next" at bounding box center [369, 186] width 56 height 23
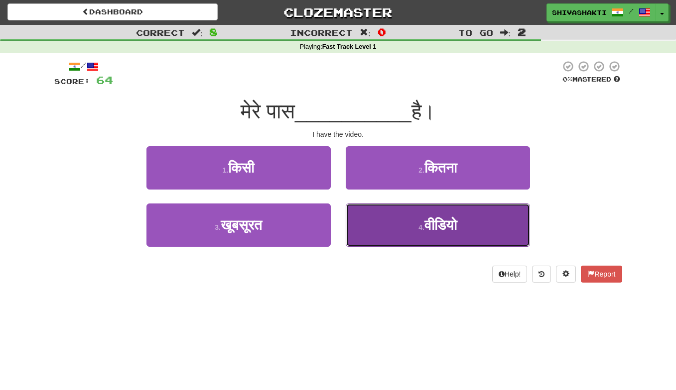
click at [461, 225] on button "4 . वीडियो" at bounding box center [438, 225] width 184 height 43
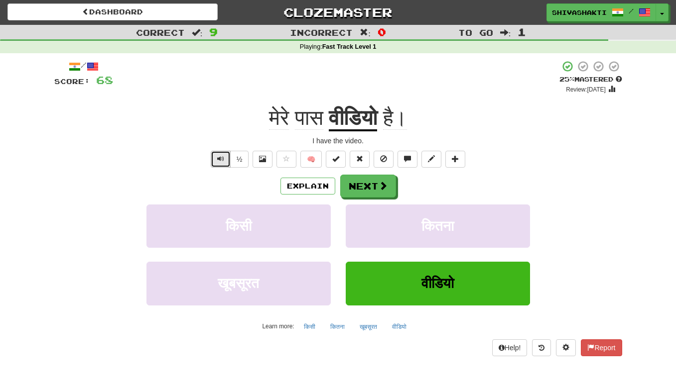
click at [224, 157] on span "Text-to-speech controls" at bounding box center [220, 158] width 7 height 7
click at [369, 187] on button "Next" at bounding box center [369, 186] width 56 height 23
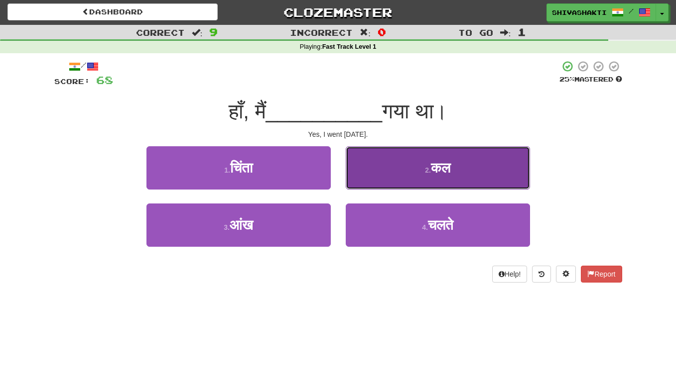
click at [430, 166] on small "2 ." at bounding box center [428, 170] width 6 height 8
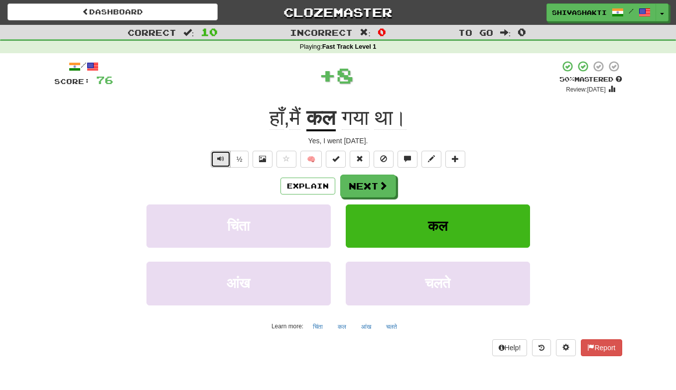
click at [220, 157] on span "Text-to-speech controls" at bounding box center [220, 158] width 7 height 7
click at [222, 158] on span "Text-to-speech controls" at bounding box center [220, 158] width 7 height 7
click at [223, 159] on span "Text-to-speech controls" at bounding box center [220, 158] width 7 height 7
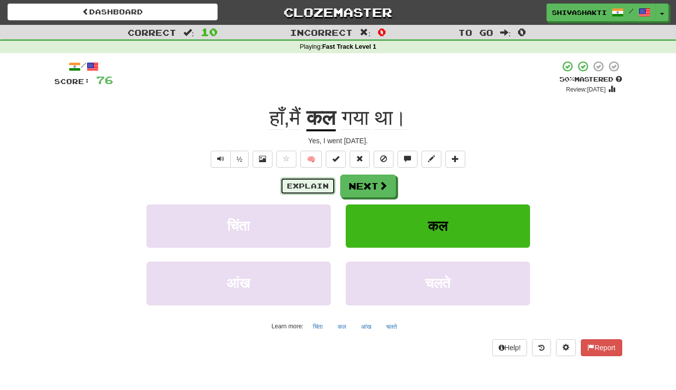
click at [313, 187] on button "Explain" at bounding box center [307, 186] width 55 height 17
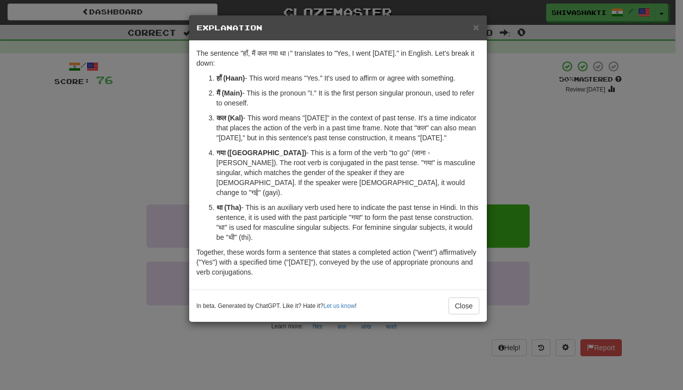
click at [114, 177] on div "× Explanation The sentence "हाँ, मैं कल गया था।" translates to "Yes, I went yes…" at bounding box center [341, 195] width 683 height 390
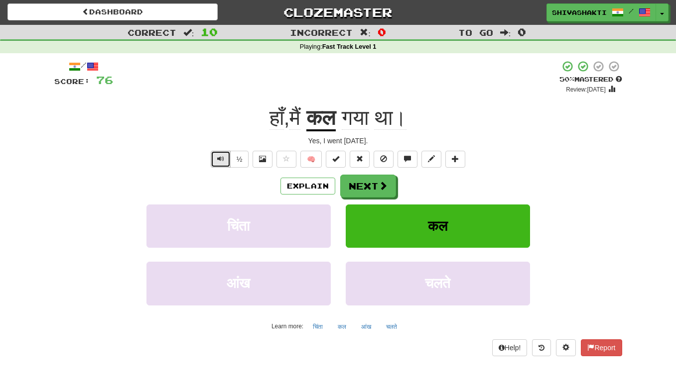
click at [221, 162] on span "Text-to-speech controls" at bounding box center [220, 158] width 7 height 7
click at [363, 185] on button "Next" at bounding box center [369, 186] width 56 height 23
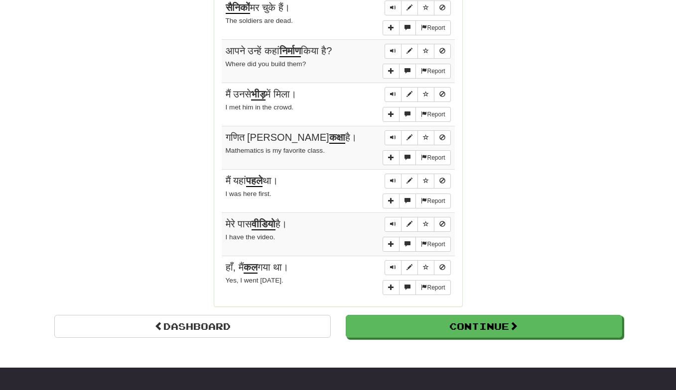
scroll to position [813, 0]
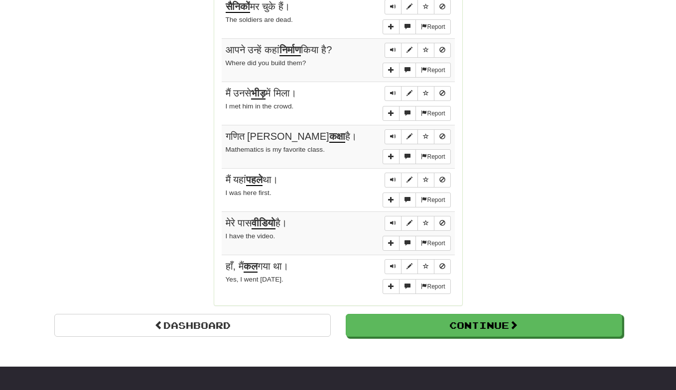
drag, startPoint x: 222, startPoint y: 210, endPoint x: 302, endPoint y: 287, distance: 112.0
click at [302, 287] on div "Sentences: Report उसने गेंद को लात मारी और वह दूर लुढ़कने लगी। He kicked the ba…" at bounding box center [338, 69] width 233 height 460
copy div "Sentences: Report उसने गेंद को लात मारी और वह दूर लुढ़कने लगी। He kicked the ba…"
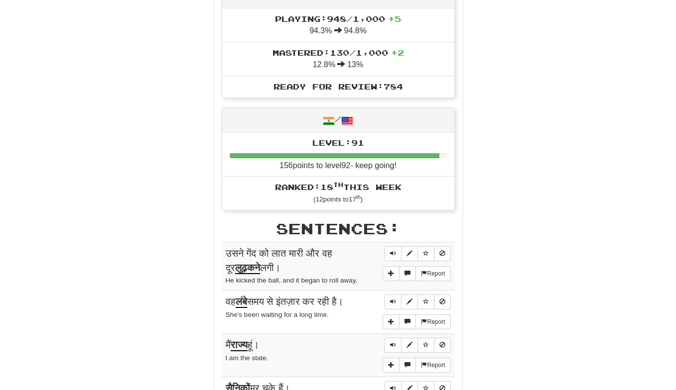
scroll to position [0, 0]
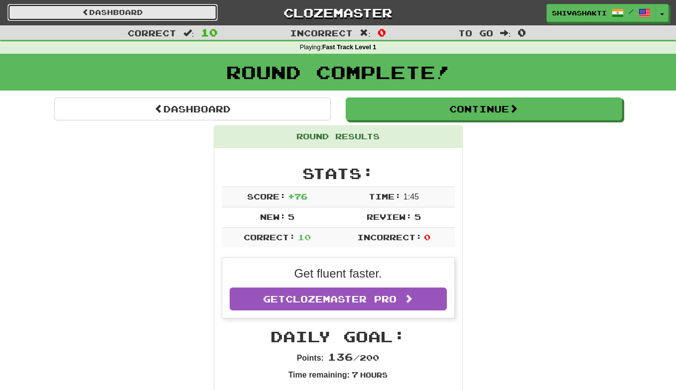
click at [126, 12] on link "Dashboard" at bounding box center [112, 12] width 210 height 17
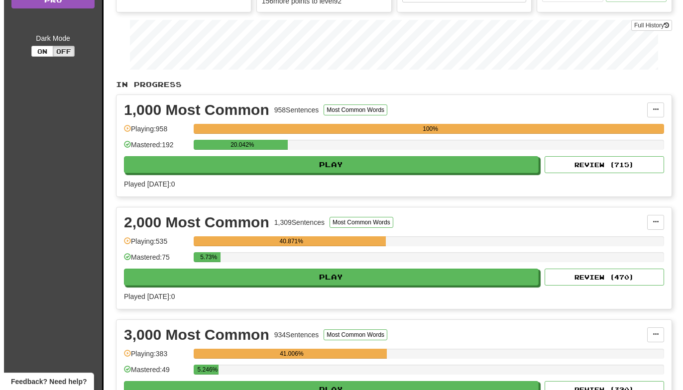
scroll to position [153, 0]
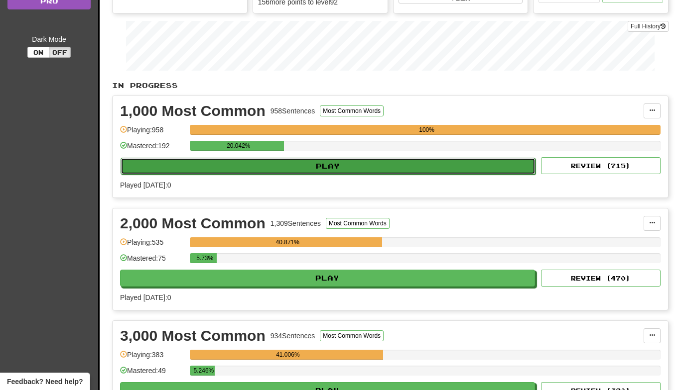
click at [342, 167] on button "Play" at bounding box center [328, 166] width 415 height 17
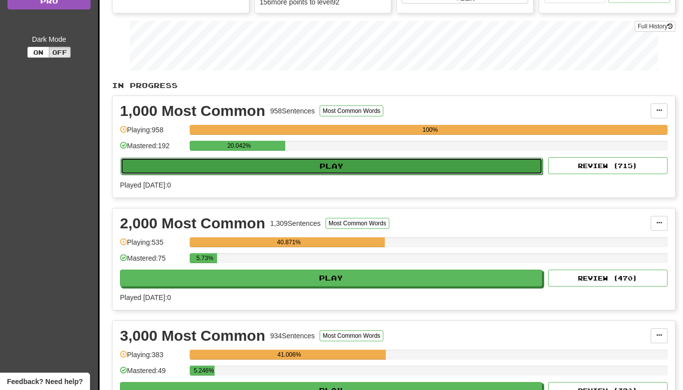
select select "**"
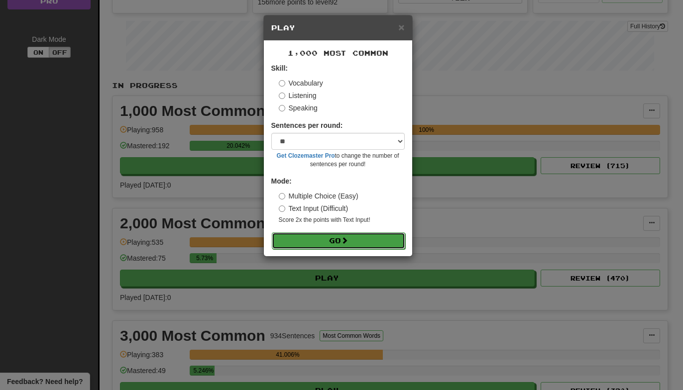
click at [341, 240] on button "Go" at bounding box center [338, 241] width 133 height 17
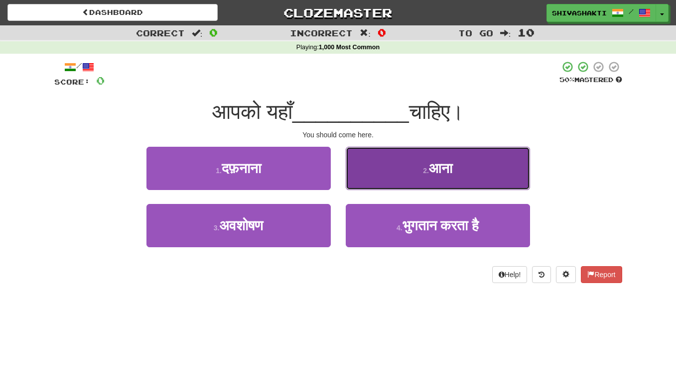
click at [442, 171] on span "आना" at bounding box center [440, 168] width 23 height 15
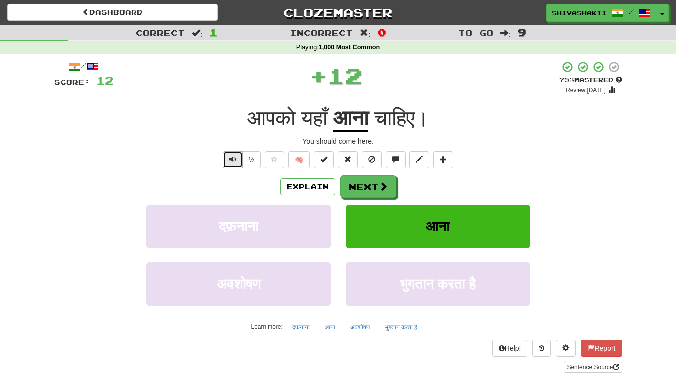
click at [230, 159] on span "Text-to-speech controls" at bounding box center [232, 159] width 7 height 7
click at [376, 189] on button "Next" at bounding box center [369, 187] width 56 height 23
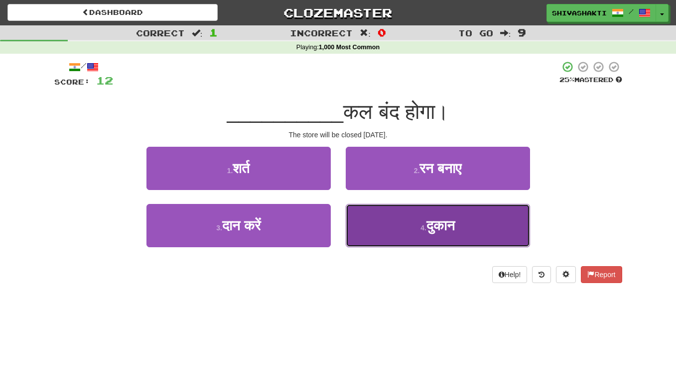
click at [421, 239] on button "4 . दुकान" at bounding box center [438, 225] width 184 height 43
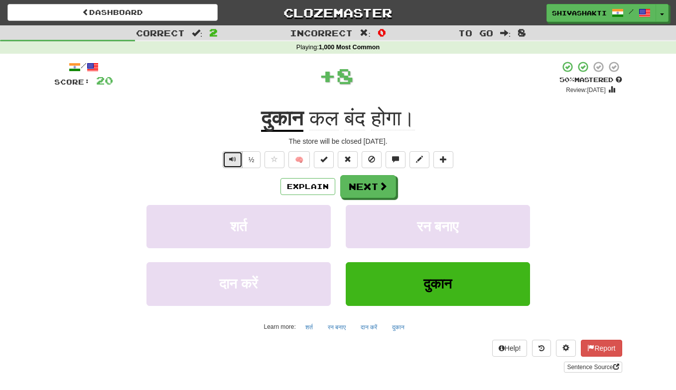
click at [225, 163] on button "Text-to-speech controls" at bounding box center [233, 159] width 20 height 17
click at [234, 156] on span "Text-to-speech controls" at bounding box center [232, 159] width 7 height 7
click at [367, 187] on button "Next" at bounding box center [369, 187] width 56 height 23
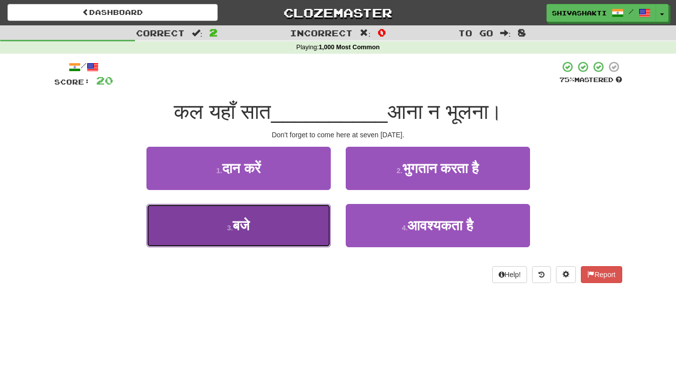
click at [249, 236] on button "3 . बजे" at bounding box center [238, 225] width 184 height 43
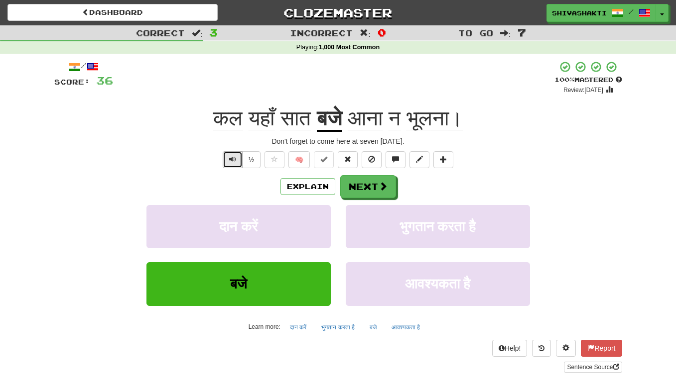
click at [230, 160] on span "Text-to-speech controls" at bounding box center [232, 159] width 7 height 7
click at [358, 187] on button "Next" at bounding box center [369, 187] width 56 height 23
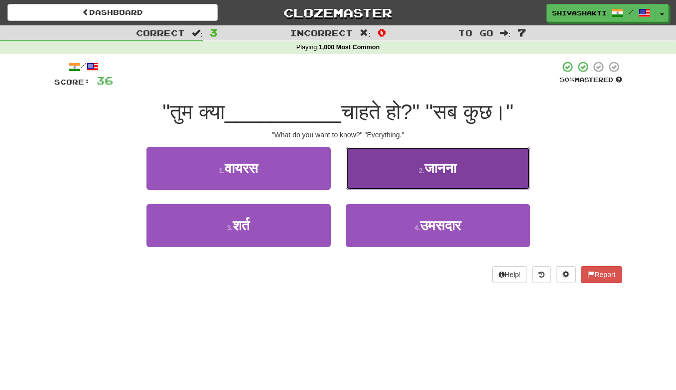
click at [427, 172] on span "जानना" at bounding box center [440, 168] width 32 height 15
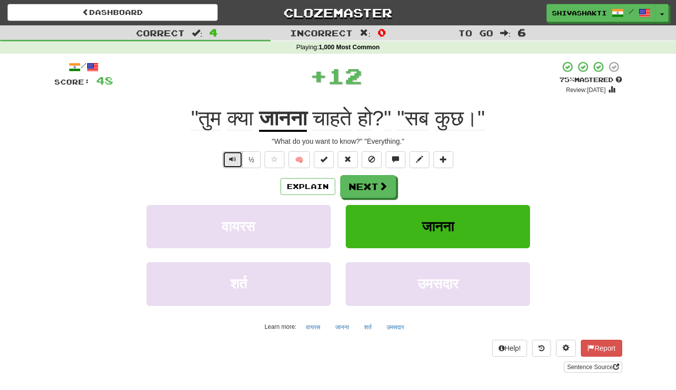
click at [229, 159] on button "Text-to-speech controls" at bounding box center [233, 159] width 20 height 17
click at [377, 190] on button "Next" at bounding box center [369, 187] width 56 height 23
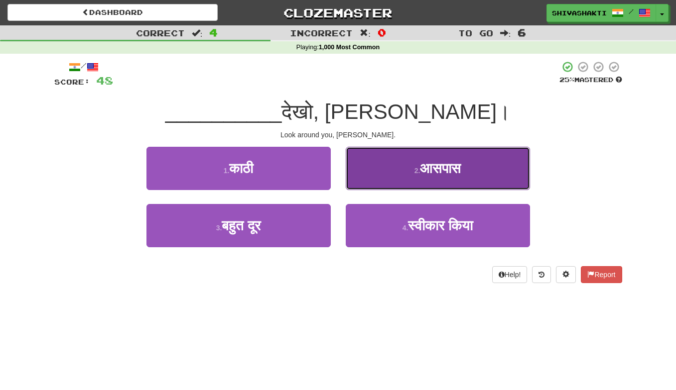
click at [438, 164] on span "आसपास" at bounding box center [440, 168] width 41 height 15
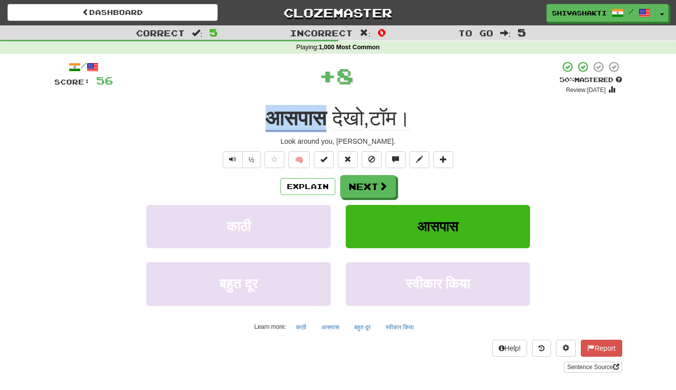
drag, startPoint x: 329, startPoint y: 119, endPoint x: 251, endPoint y: 112, distance: 78.5
click at [251, 112] on div "आसपास देखो , टॉम।" at bounding box center [338, 118] width 568 height 27
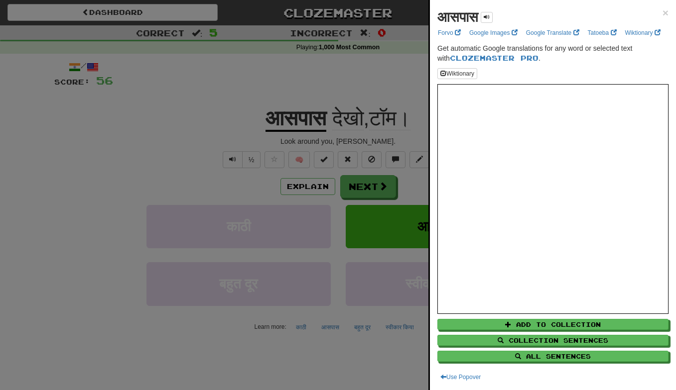
click at [224, 79] on div at bounding box center [338, 195] width 676 height 390
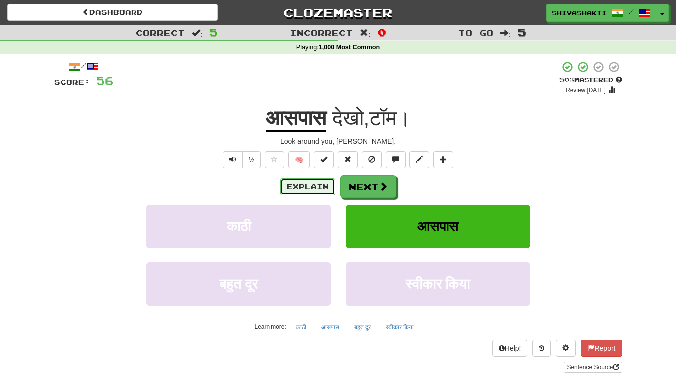
click at [299, 187] on button "Explain" at bounding box center [307, 186] width 55 height 17
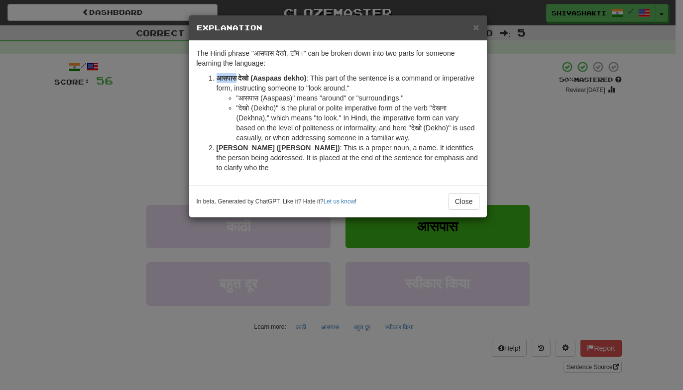
drag, startPoint x: 239, startPoint y: 79, endPoint x: 211, endPoint y: 77, distance: 28.5
click at [217, 77] on li "आसपास देखो (Aaspaas dekho) : This part of the sentence is a command or imperati…" at bounding box center [348, 108] width 263 height 70
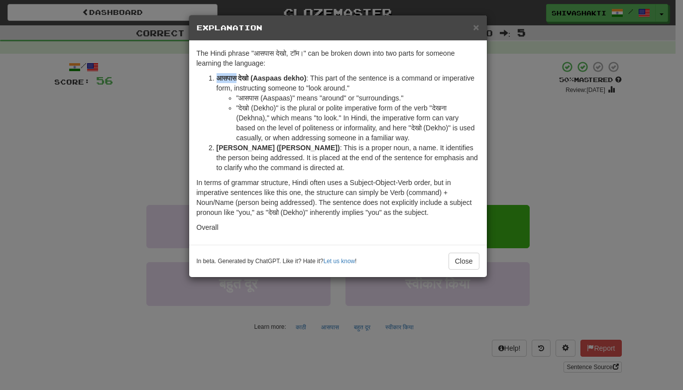
copy strong "आसपास"
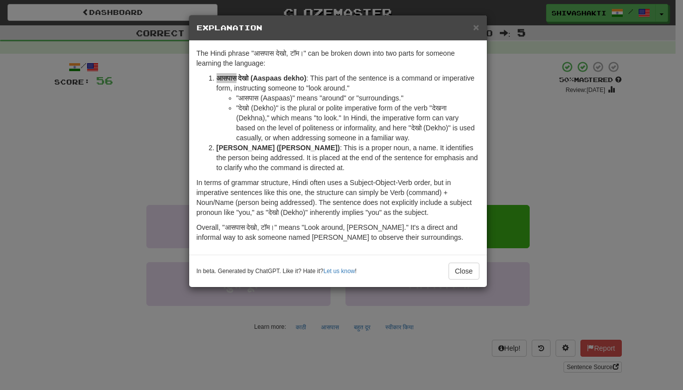
click at [132, 112] on div "× Explanation The Hindi phrase "आसपास देखो, टॉम।" can be broken down into two p…" at bounding box center [341, 195] width 683 height 390
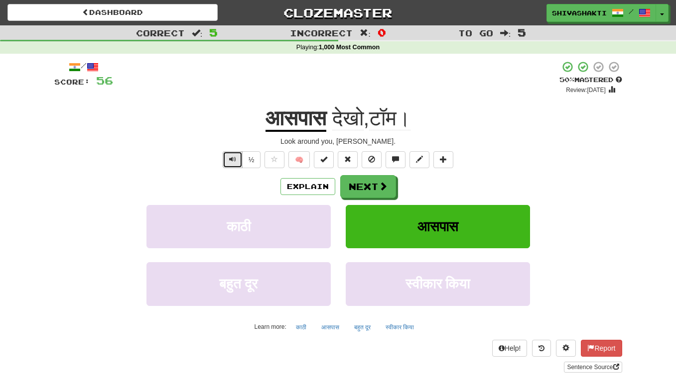
click at [229, 162] on button "Text-to-speech controls" at bounding box center [233, 159] width 20 height 17
click at [357, 183] on button "Next" at bounding box center [369, 187] width 56 height 23
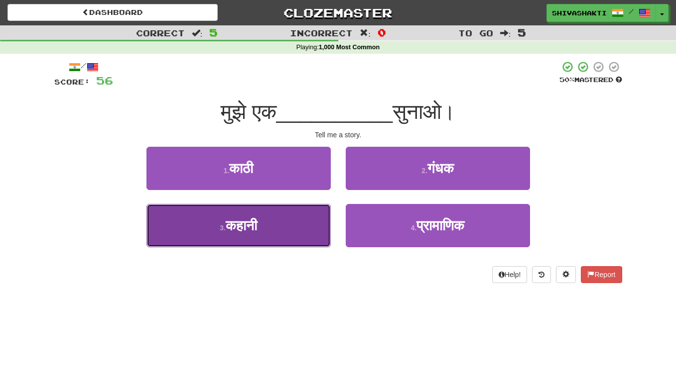
click at [278, 222] on button "3 . कहानी" at bounding box center [238, 225] width 184 height 43
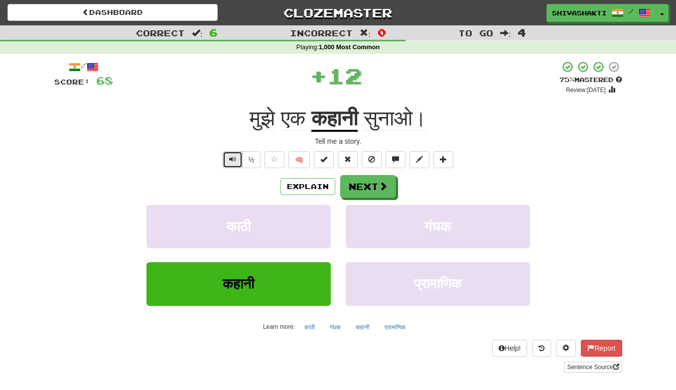
click at [229, 159] on button "Text-to-speech controls" at bounding box center [233, 159] width 20 height 17
click at [289, 189] on button "Explain" at bounding box center [307, 186] width 55 height 17
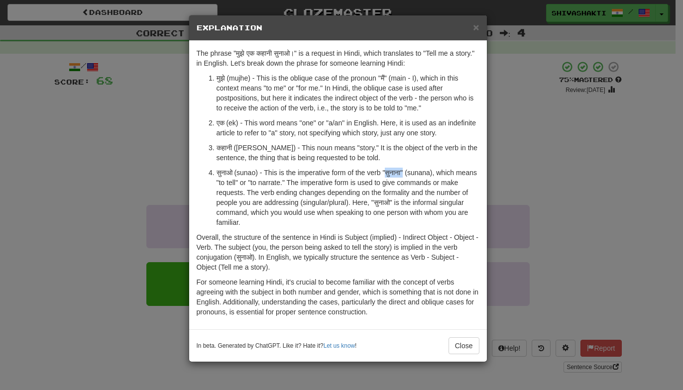
drag, startPoint x: 387, startPoint y: 174, endPoint x: 404, endPoint y: 171, distance: 16.7
click at [404, 171] on p "सुनाओ (sunao) - This is the imperative form of the verb "सुनाना" (sunana), whic…" at bounding box center [348, 198] width 263 height 60
copy p "सुनाना""
click at [167, 76] on div "× Explanation The phrase "मुझे एक कहानी सुनाओ।" is a request in Hindi, which tr…" at bounding box center [341, 195] width 683 height 390
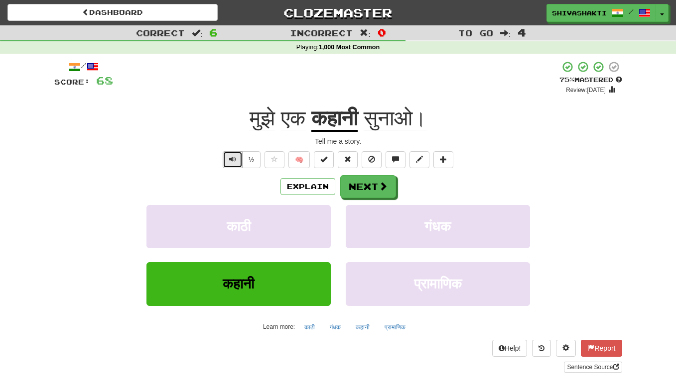
click at [232, 162] on span "Text-to-speech controls" at bounding box center [232, 159] width 7 height 7
click at [363, 185] on button "Next" at bounding box center [369, 187] width 56 height 23
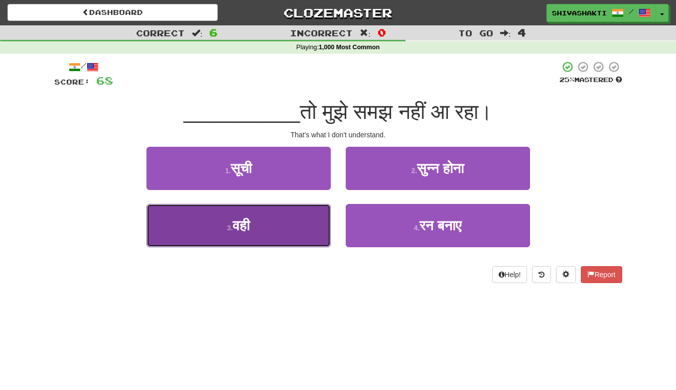
click at [282, 225] on button "3 . वही" at bounding box center [238, 225] width 184 height 43
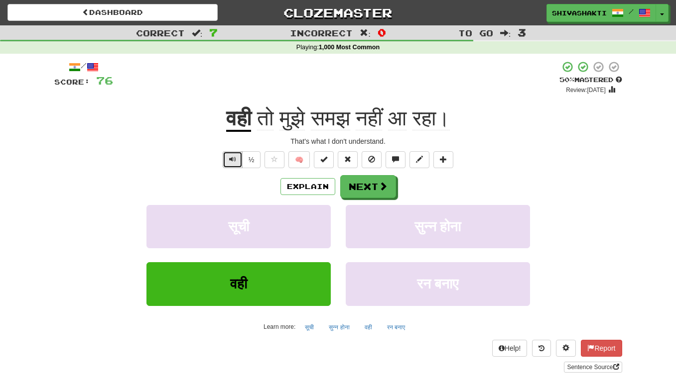
click at [236, 157] on span "Text-to-speech controls" at bounding box center [232, 159] width 7 height 7
click at [361, 188] on button "Next" at bounding box center [369, 187] width 56 height 23
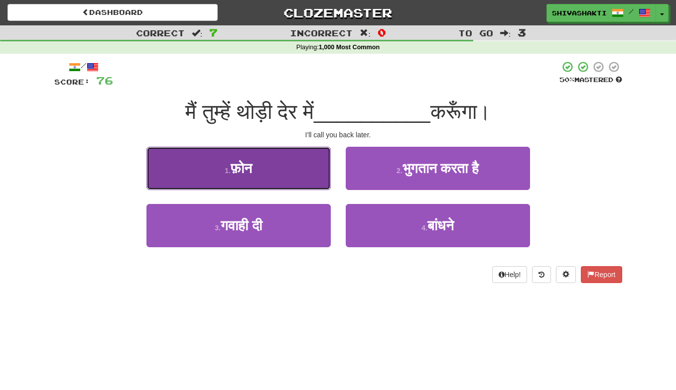
click at [284, 162] on button "1 . फ़ोन" at bounding box center [238, 168] width 184 height 43
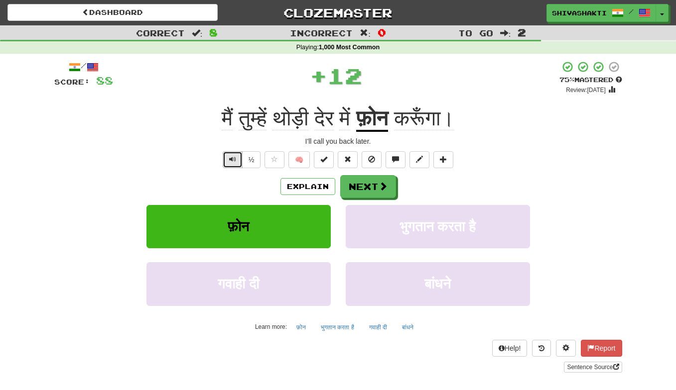
click at [229, 157] on button "Text-to-speech controls" at bounding box center [233, 159] width 20 height 17
click at [379, 186] on span at bounding box center [383, 186] width 9 height 9
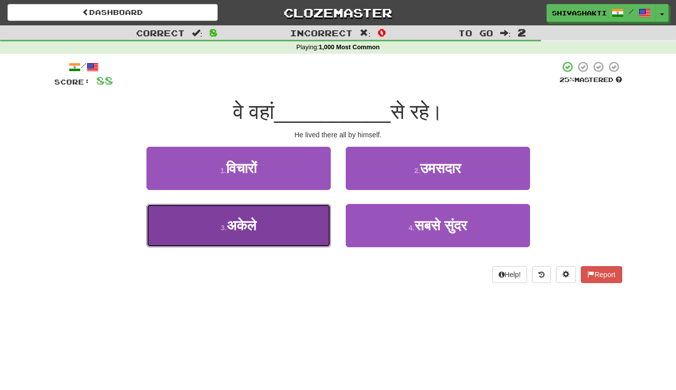
click at [298, 227] on button "3 . अकेले" at bounding box center [238, 225] width 184 height 43
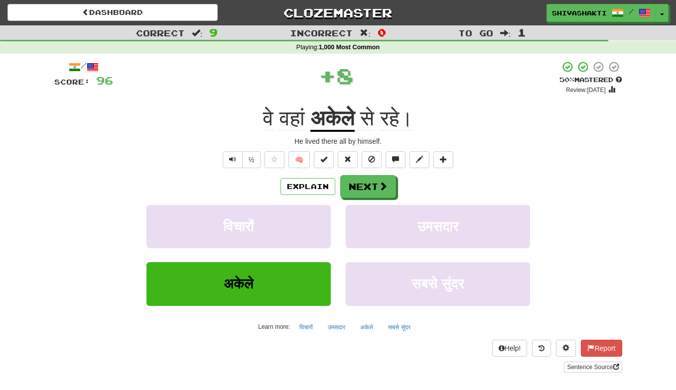
click at [233, 151] on div "/ Score: 96 + 8 50 % Mastered Review: 2025-10-25 वे वहां अकेले से रहे। He lived…" at bounding box center [338, 217] width 568 height 312
click at [232, 158] on span "Text-to-speech controls" at bounding box center [232, 159] width 7 height 7
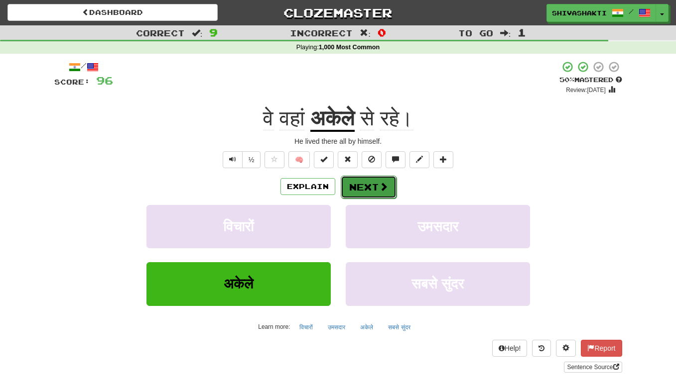
click at [370, 185] on button "Next" at bounding box center [369, 187] width 56 height 23
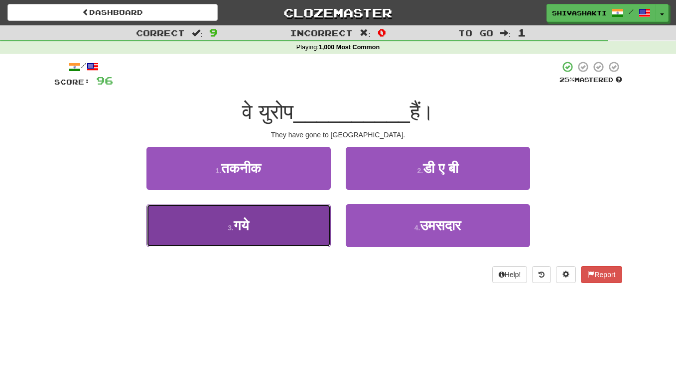
click at [291, 227] on button "3 . गये" at bounding box center [238, 225] width 184 height 43
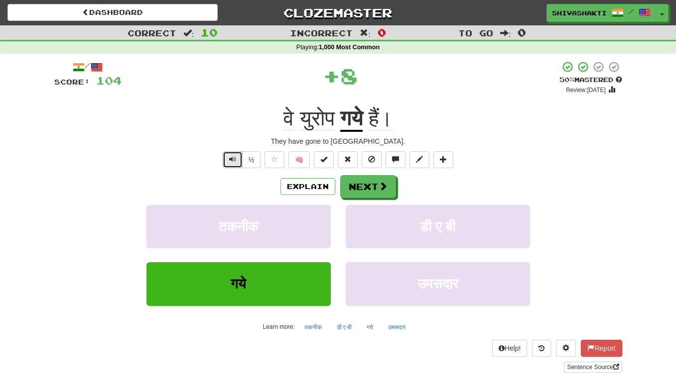
click at [231, 154] on button "Text-to-speech controls" at bounding box center [233, 159] width 20 height 17
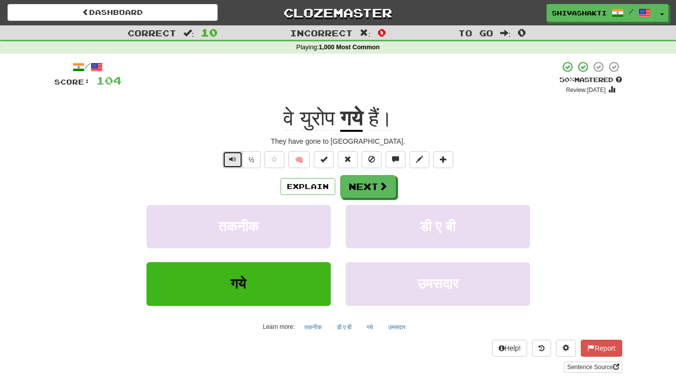
click at [231, 154] on button "Text-to-speech controls" at bounding box center [233, 159] width 20 height 17
click at [363, 189] on button "Next" at bounding box center [369, 187] width 56 height 23
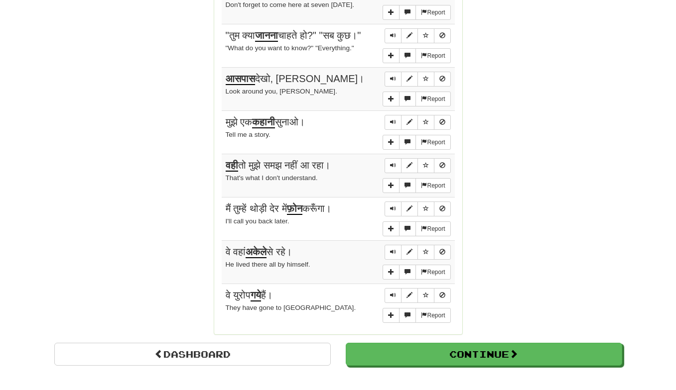
scroll to position [781, 0]
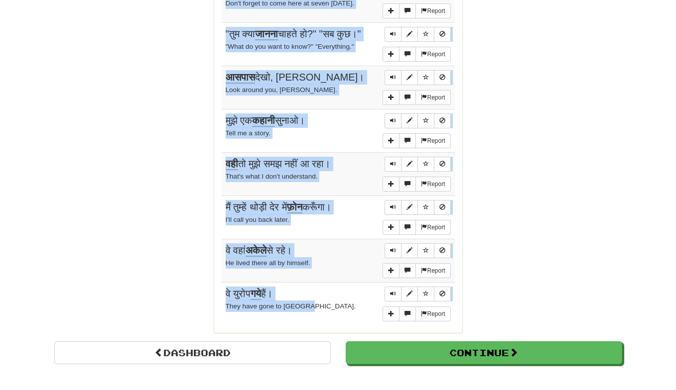
drag, startPoint x: 223, startPoint y: 202, endPoint x: 314, endPoint y: 310, distance: 141.4
click at [314, 311] on div "Sentences: Report आपको यहाँ आना चाहिए। You should come here. Report दुकान कल बं…" at bounding box center [338, 98] width 233 height 455
copy div "Sentences: Report आपको यहाँ आना चाहिए। You should come here. Report दुकान कल बं…"
